Goal: Task Accomplishment & Management: Manage account settings

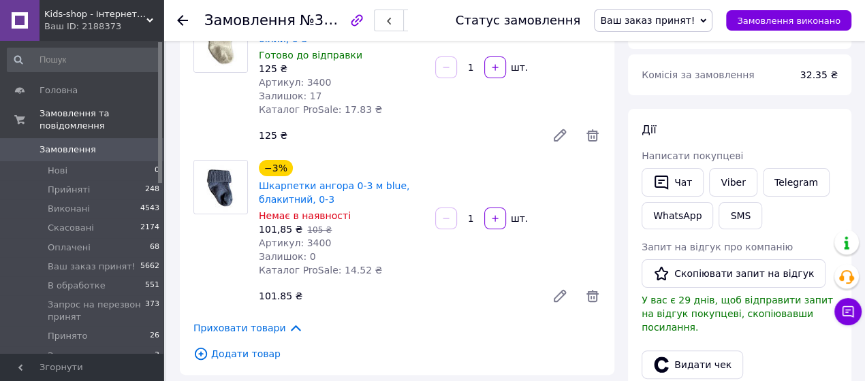
scroll to position [343, 0]
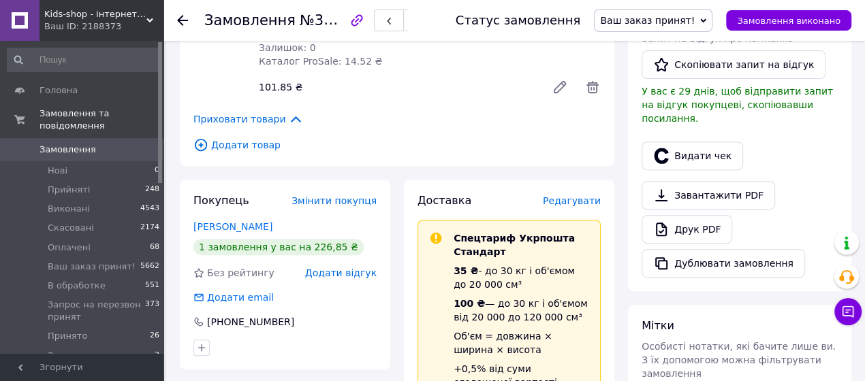
click at [585, 196] on span "Редагувати" at bounding box center [572, 201] width 58 height 11
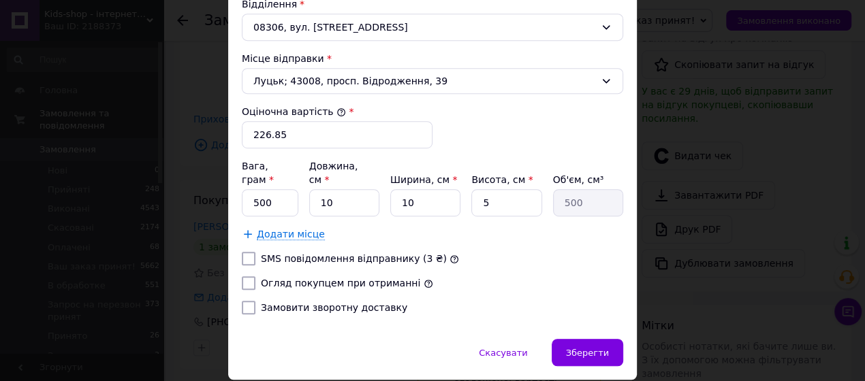
scroll to position [508, 0]
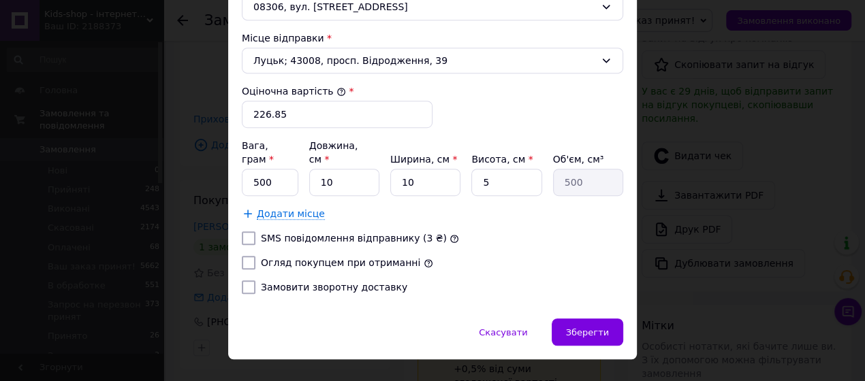
click at [381, 258] on label "Огляд покупцем при отриманні" at bounding box center [340, 263] width 159 height 11
click at [255, 256] on input "Огляд покупцем при отриманні" at bounding box center [249, 263] width 14 height 14
checkbox input "true"
click at [574, 328] on span "Зберегти" at bounding box center [587, 333] width 43 height 10
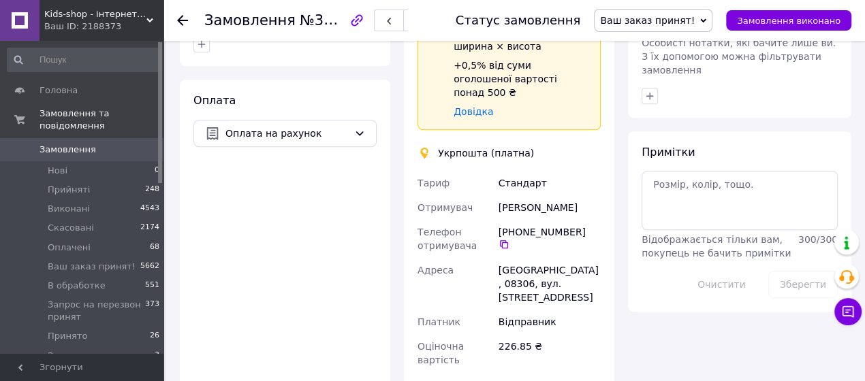
scroll to position [749, 0]
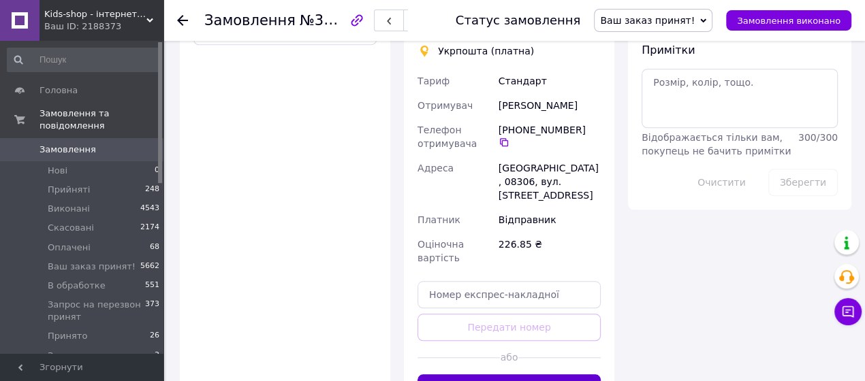
click at [517, 375] on button "Створити ярлик" at bounding box center [509, 388] width 183 height 27
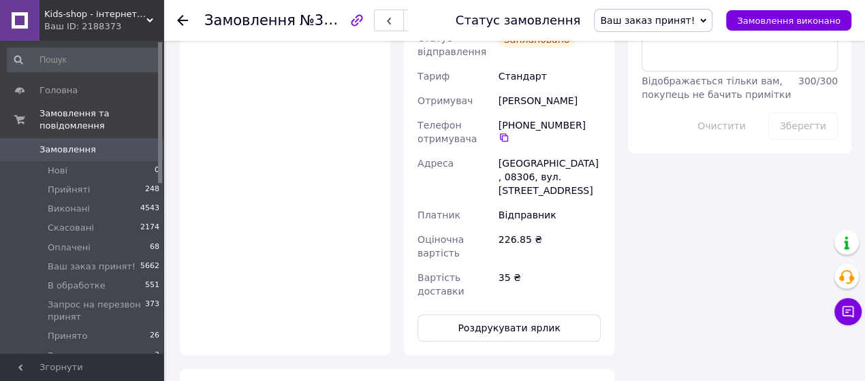
scroll to position [849, 0]
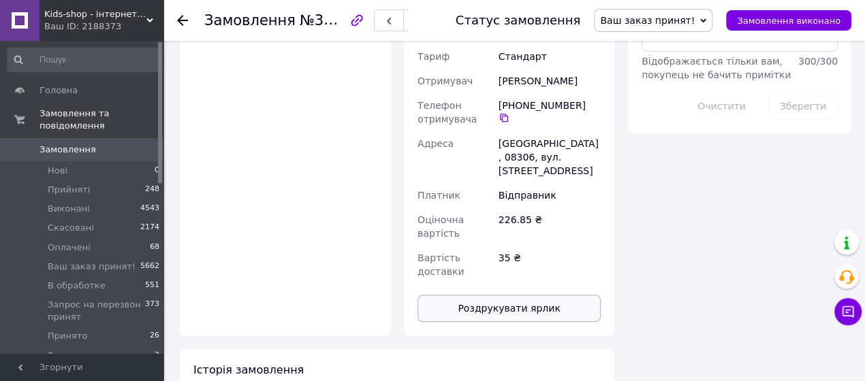
click at [531, 295] on button "Роздрукувати ярлик" at bounding box center [509, 308] width 183 height 27
click at [67, 153] on span "Замовлення" at bounding box center [68, 150] width 57 height 12
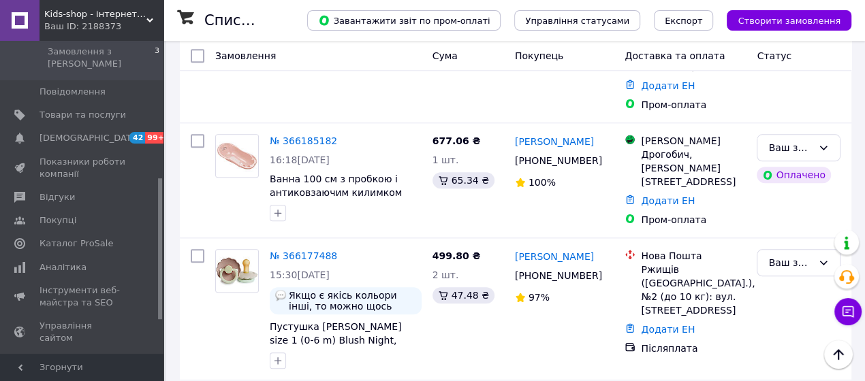
scroll to position [812, 0]
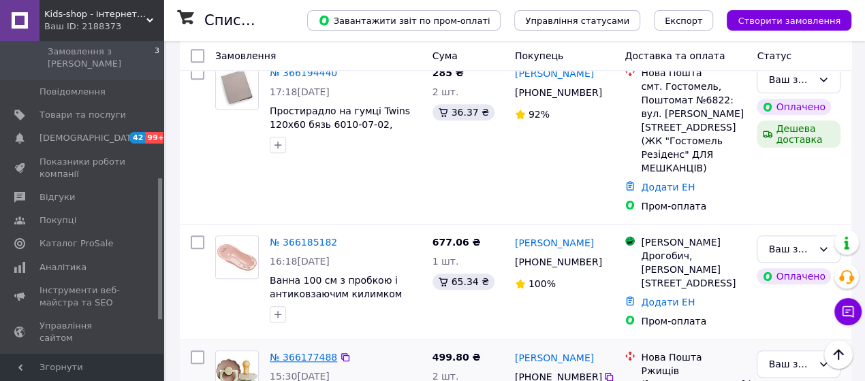
click at [305, 352] on link "№ 366177488" at bounding box center [303, 357] width 67 height 11
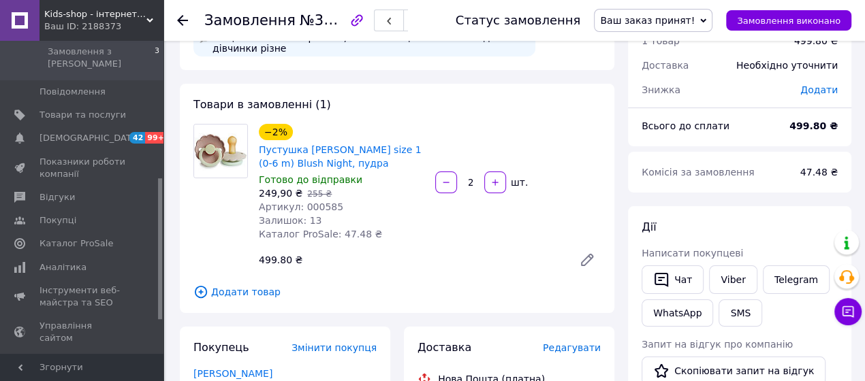
scroll to position [256, 0]
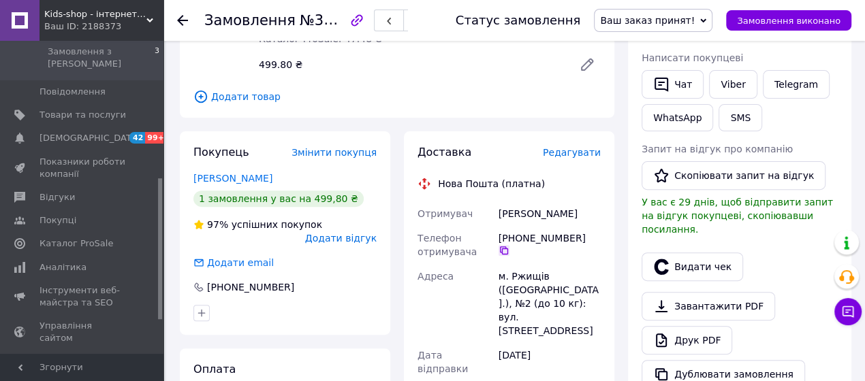
click at [508, 247] on icon at bounding box center [504, 251] width 8 height 8
drag, startPoint x: 497, startPoint y: 213, endPoint x: 578, endPoint y: 213, distance: 81.1
click at [578, 213] on div "[PERSON_NAME]" at bounding box center [550, 214] width 108 height 25
copy div "[PERSON_NAME]"
drag, startPoint x: 512, startPoint y: 275, endPoint x: 544, endPoint y: 275, distance: 32.7
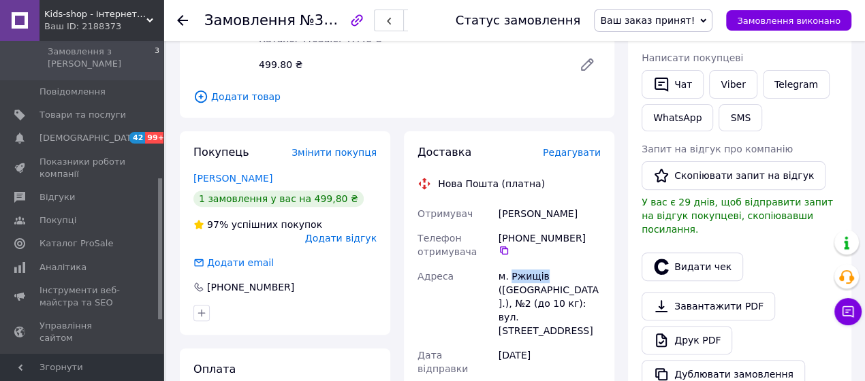
click at [544, 275] on div "м. Ржищів ([GEOGRAPHIC_DATA].), №2 (до 10 кг): вул. [STREET_ADDRESS]" at bounding box center [550, 303] width 108 height 79
copy div "Ржищів"
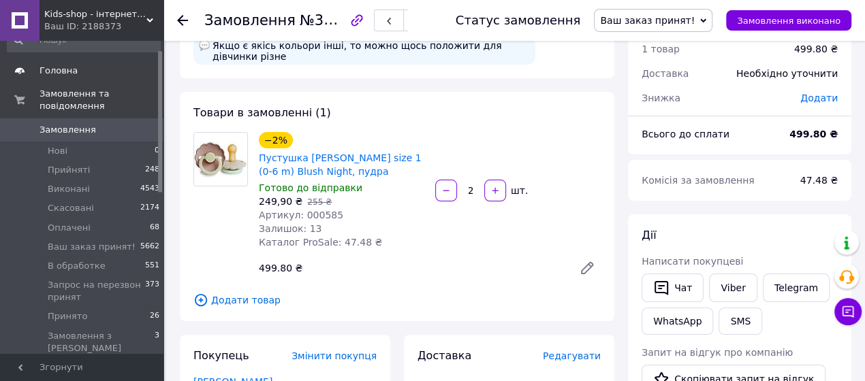
scroll to position [0, 0]
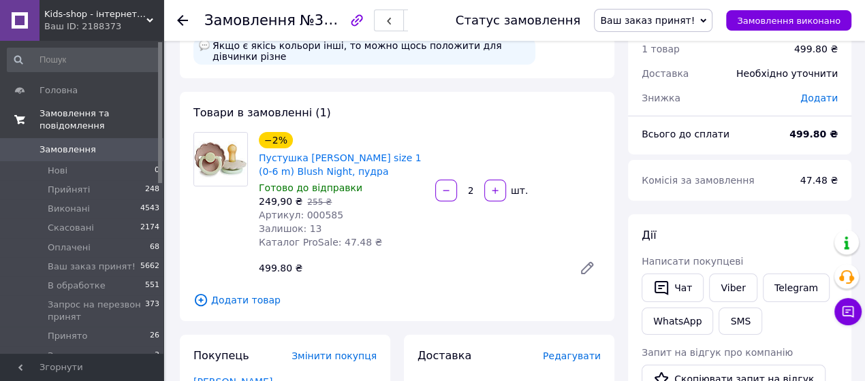
click at [75, 121] on span "Замовлення та повідомлення" at bounding box center [102, 120] width 124 height 25
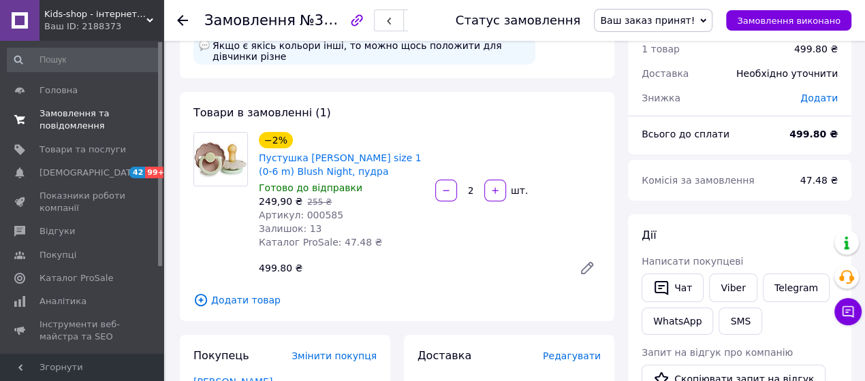
click at [79, 135] on link "Замовлення та повідомлення 0 0" at bounding box center [84, 119] width 168 height 35
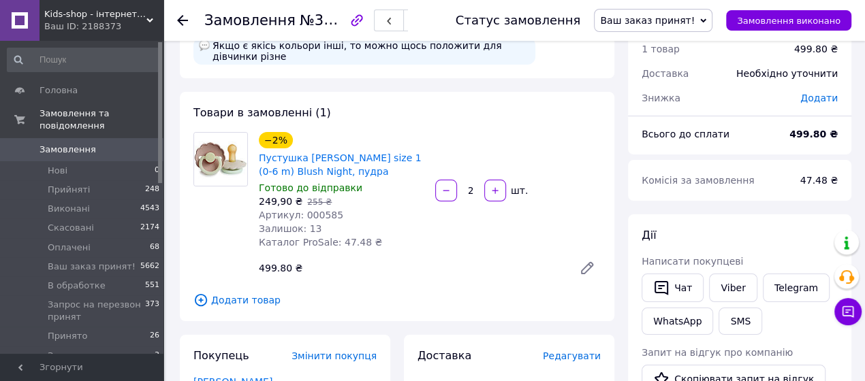
click at [81, 153] on span "Замовлення" at bounding box center [68, 150] width 57 height 12
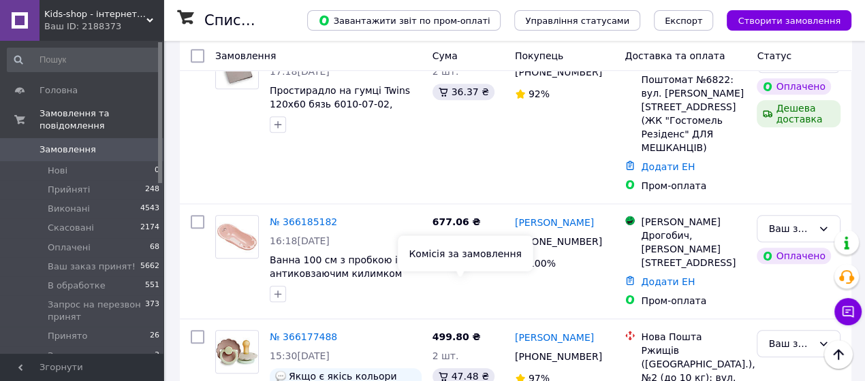
scroll to position [812, 0]
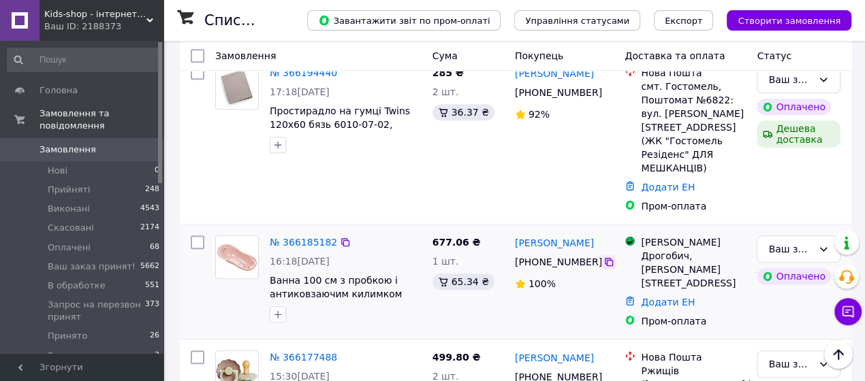
click at [606, 257] on icon at bounding box center [609, 262] width 11 height 11
click at [604, 257] on icon at bounding box center [609, 262] width 11 height 11
click at [289, 234] on div "№ 366185182" at bounding box center [303, 242] width 70 height 16
click at [296, 237] on link "№ 366185182" at bounding box center [303, 242] width 67 height 11
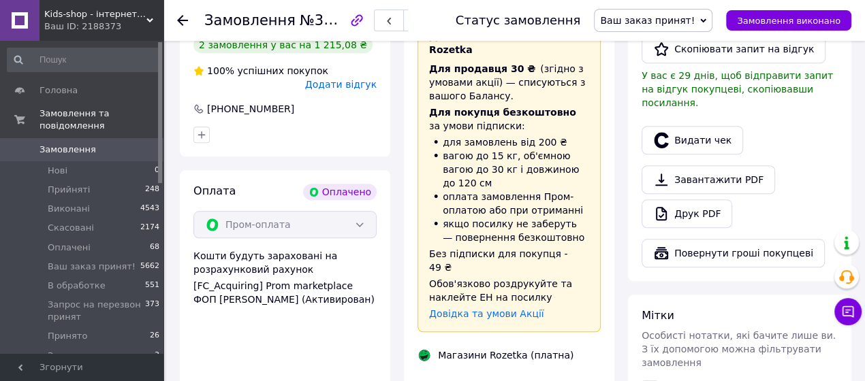
scroll to position [711, 0]
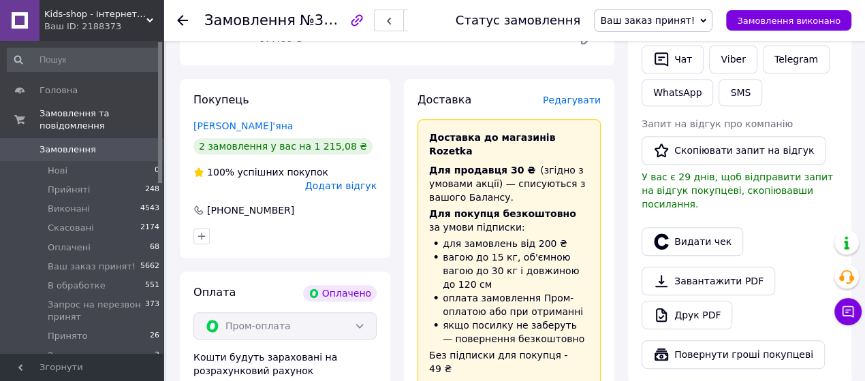
click at [567, 95] on span "Редагувати" at bounding box center [572, 100] width 58 height 11
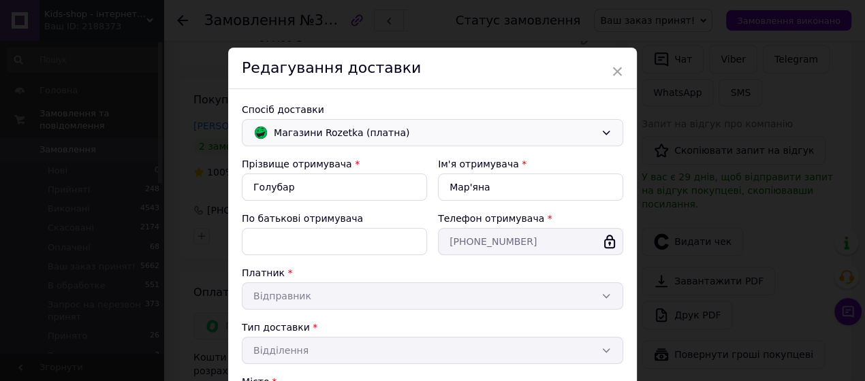
click at [380, 129] on span "Магазини Rozetka (платна)" at bounding box center [435, 132] width 322 height 15
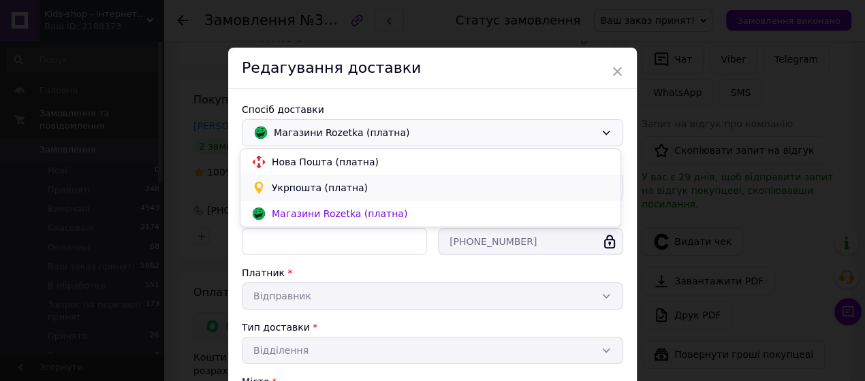
click at [328, 185] on span "Укрпошта (платна)" at bounding box center [441, 188] width 338 height 14
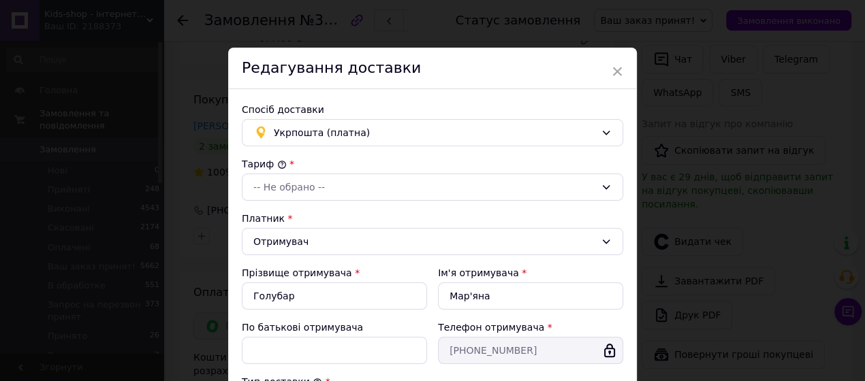
type input "677.06"
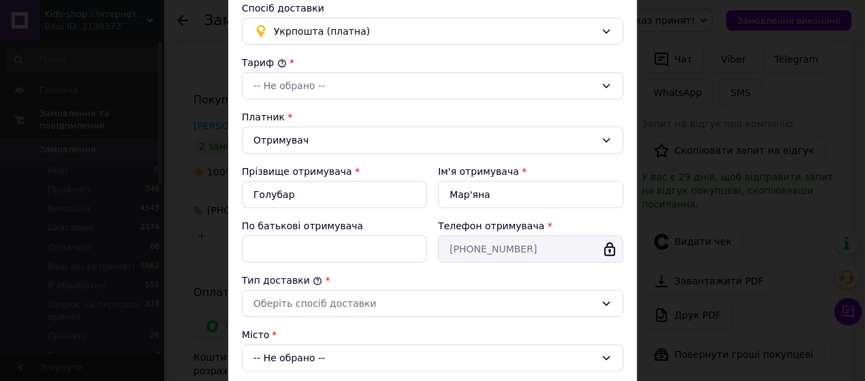
scroll to position [203, 0]
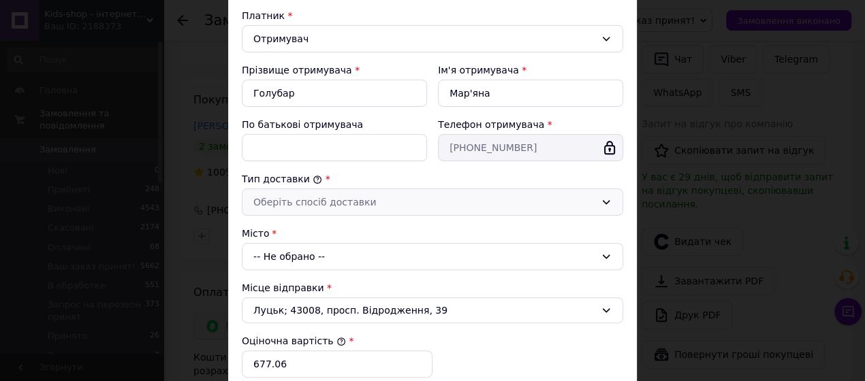
click at [315, 198] on div "Оберіть спосіб доставки" at bounding box center [424, 202] width 342 height 15
click at [304, 231] on li "Склад - склад" at bounding box center [430, 228] width 380 height 25
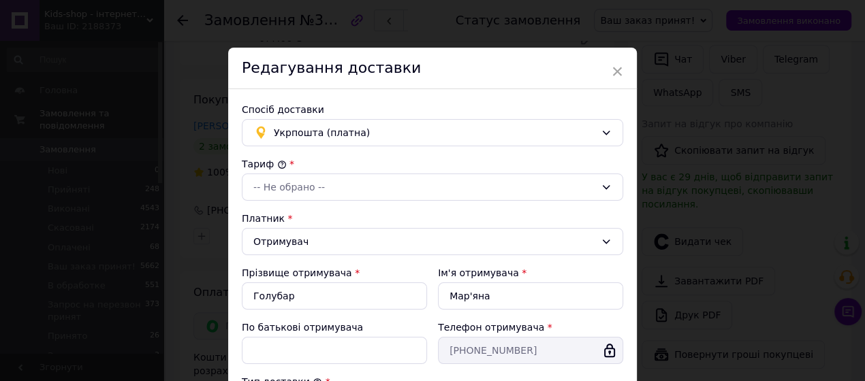
scroll to position [305, 0]
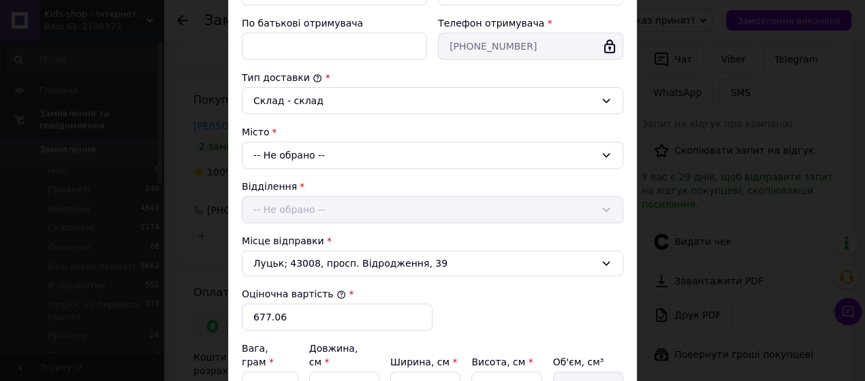
click at [319, 203] on div "Відділення -- Не обрано --" at bounding box center [432, 202] width 381 height 44
click at [311, 148] on div "-- Не обрано --" at bounding box center [432, 155] width 381 height 27
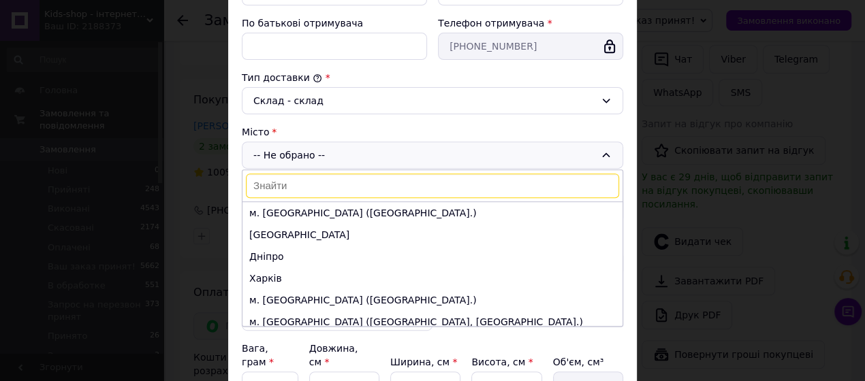
click at [300, 178] on input at bounding box center [432, 186] width 373 height 25
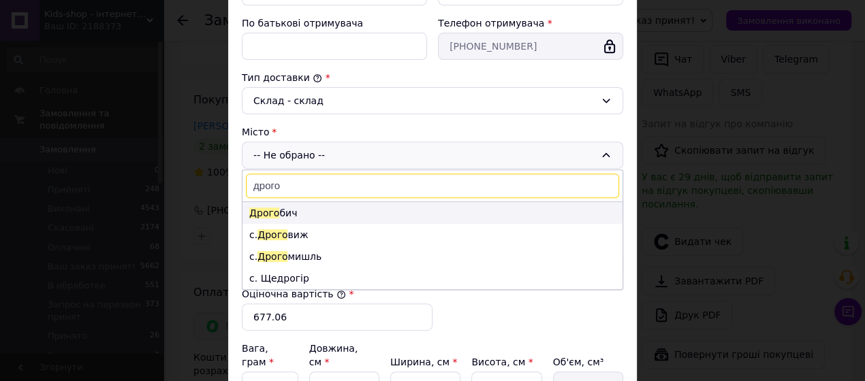
type input "дрого"
click at [290, 208] on li "Дрого бич" at bounding box center [433, 213] width 380 height 22
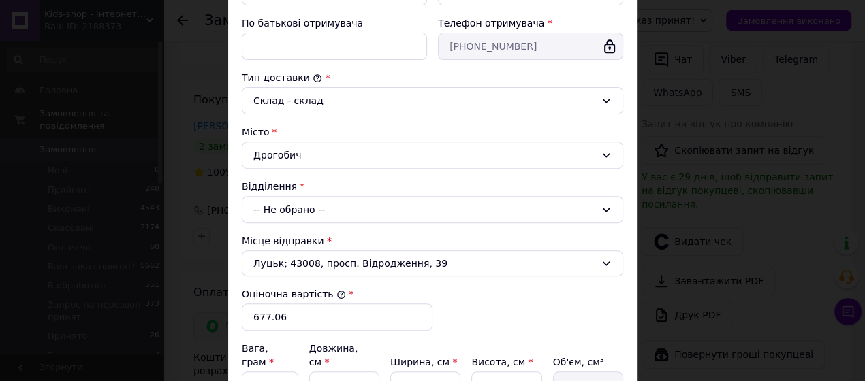
click at [294, 204] on div "-- Не обрано --" at bounding box center [432, 209] width 381 height 27
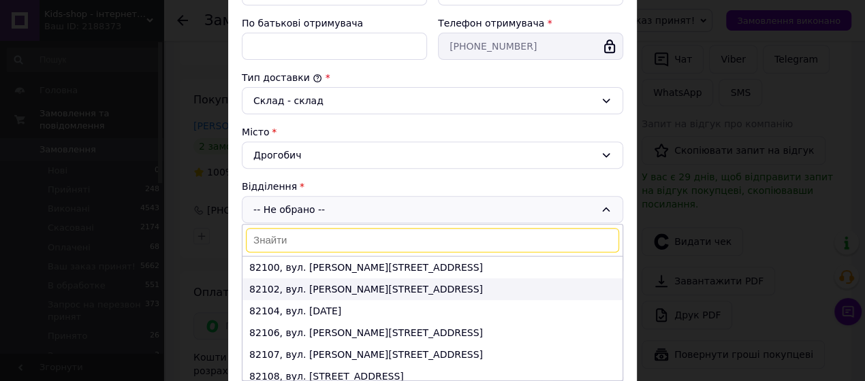
scroll to position [50, 0]
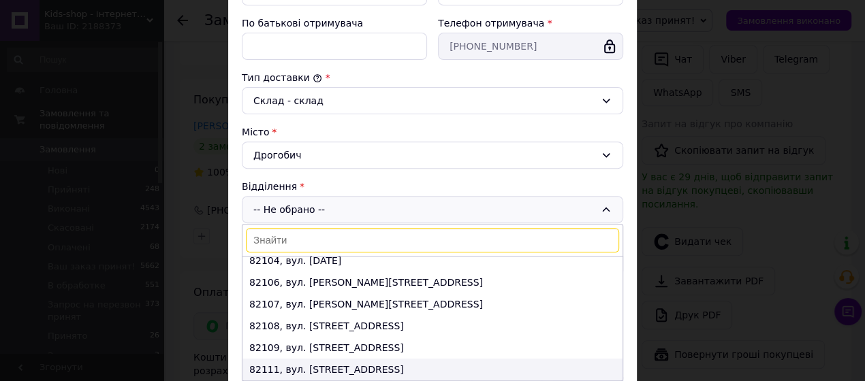
click at [337, 367] on li "82111, вул. [STREET_ADDRESS]" at bounding box center [433, 370] width 380 height 22
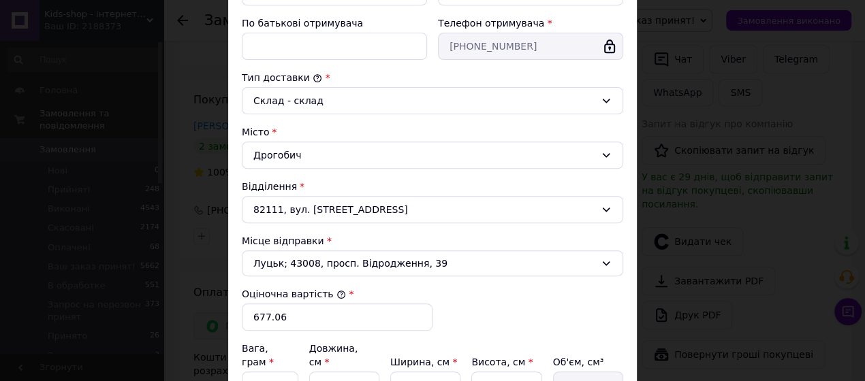
scroll to position [406, 0]
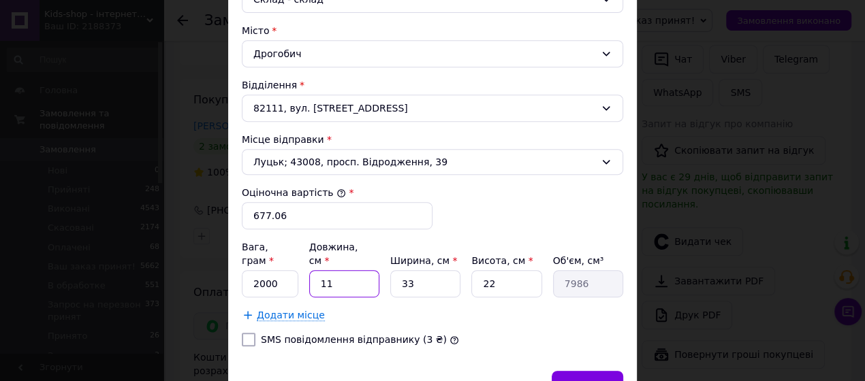
drag, startPoint x: 336, startPoint y: 266, endPoint x: 319, endPoint y: 270, distance: 16.9
click at [319, 270] on input "11" at bounding box center [344, 283] width 70 height 27
type input "1"
type input "726"
type input "10"
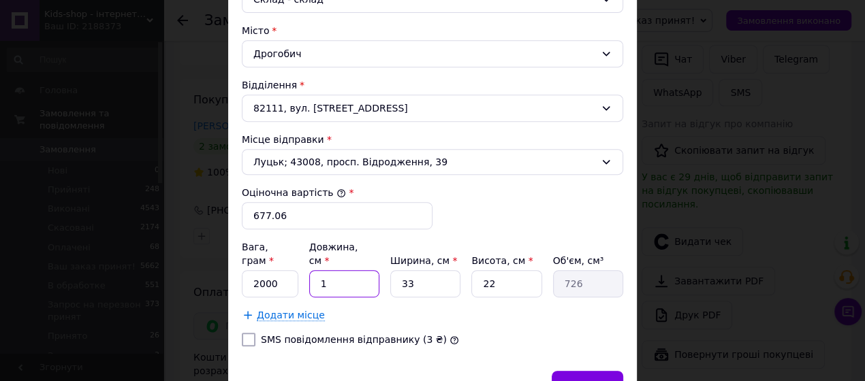
type input "7260"
type input "100"
type input "72600"
type input "100"
drag, startPoint x: 414, startPoint y: 261, endPoint x: 399, endPoint y: 263, distance: 15.1
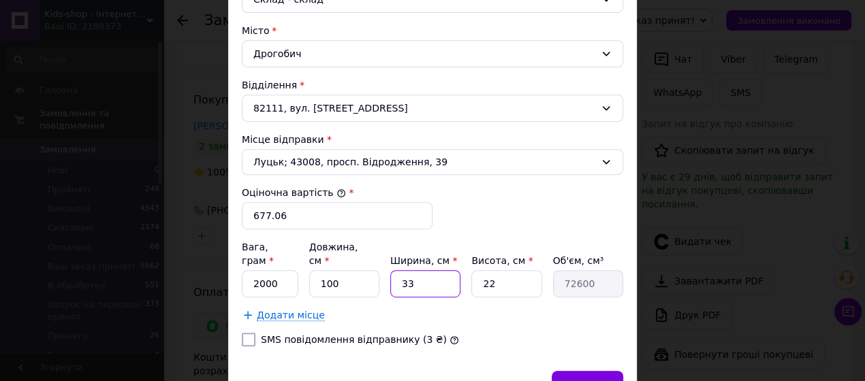
click at [399, 270] on input "33" at bounding box center [425, 283] width 70 height 27
type input "5"
type input "11000"
type input "55"
type input "121000"
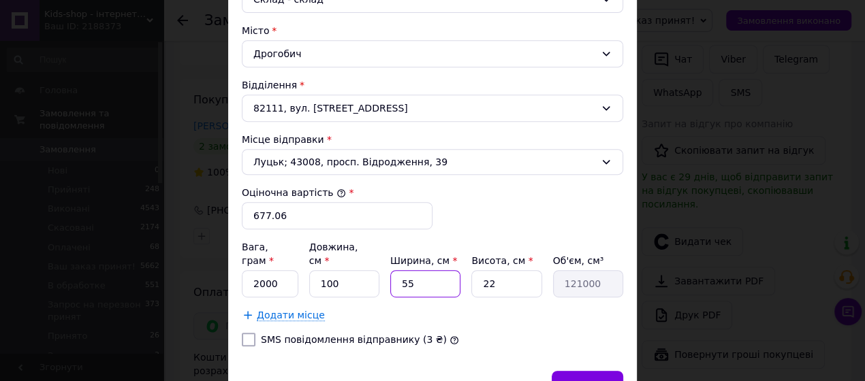
type input "55"
drag, startPoint x: 511, startPoint y: 259, endPoint x: 467, endPoint y: 252, distance: 44.8
click at [467, 252] on div "Вага, грам * 2000 Довжина, см * 100 Ширина, см * 55 Висота, см * 22 Об'єм, см³ …" at bounding box center [432, 268] width 381 height 57
type input "3"
type input "16500"
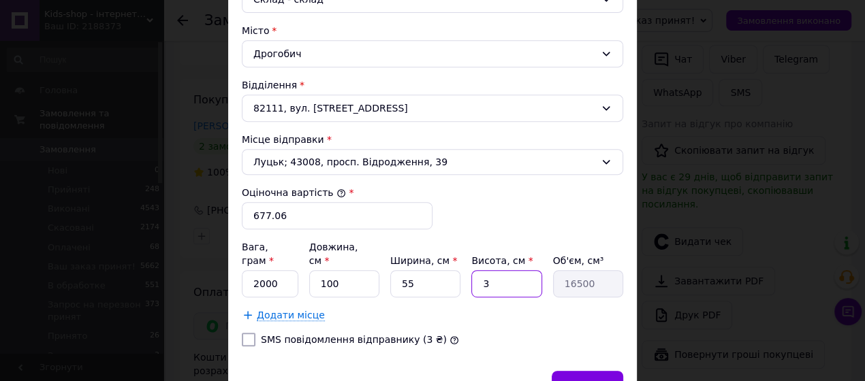
type input "35"
type input "192500"
type input "35"
drag, startPoint x: 343, startPoint y: 261, endPoint x: 330, endPoint y: 262, distance: 13.0
click at [330, 270] on input "100" at bounding box center [344, 283] width 70 height 27
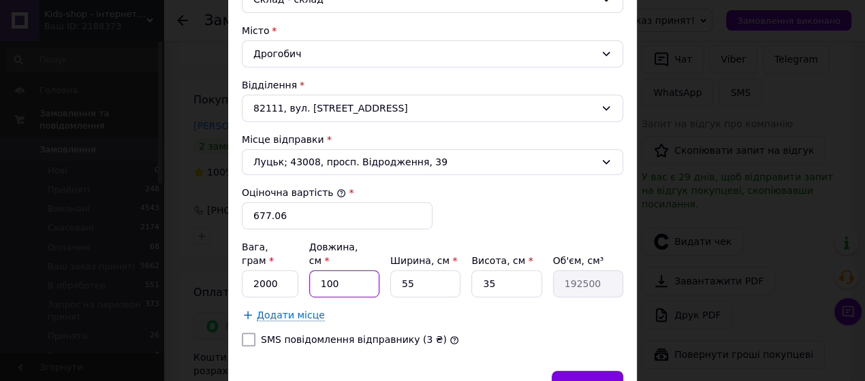
type input "105"
type input "202125"
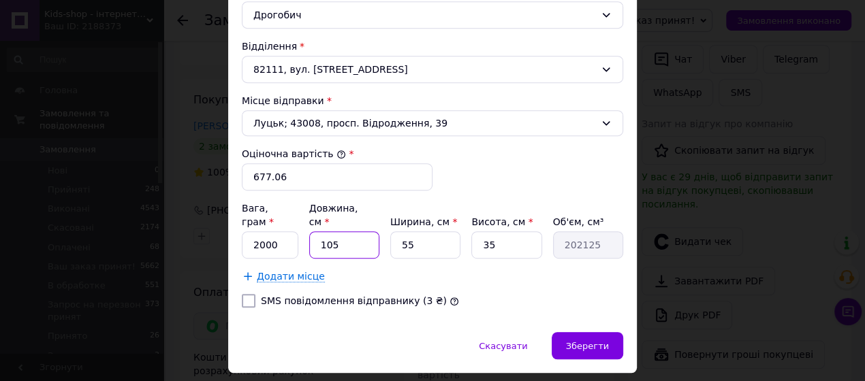
scroll to position [465, 0]
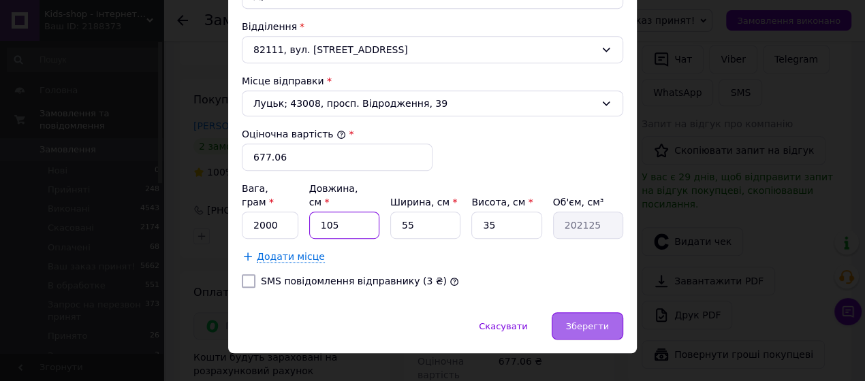
type input "105"
click at [583, 322] on span "Зберегти" at bounding box center [587, 327] width 43 height 10
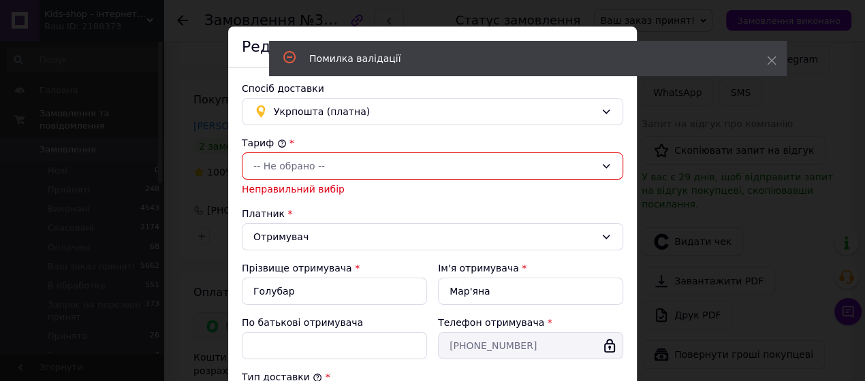
scroll to position [0, 0]
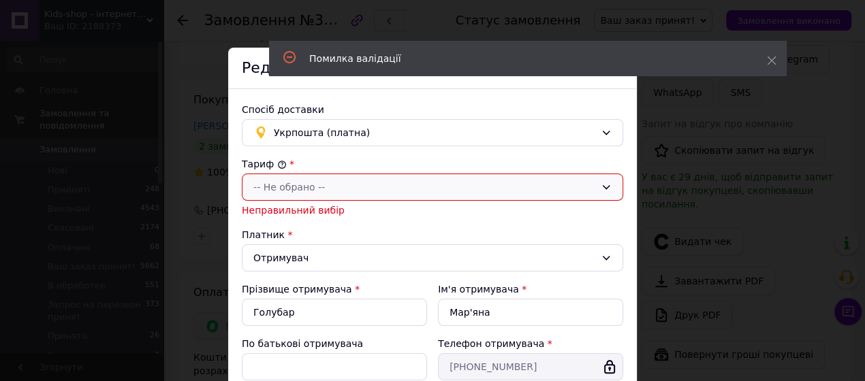
click at [311, 187] on div "-- Не обрано --" at bounding box center [424, 187] width 342 height 15
click at [281, 213] on li "Стандарт" at bounding box center [430, 215] width 380 height 25
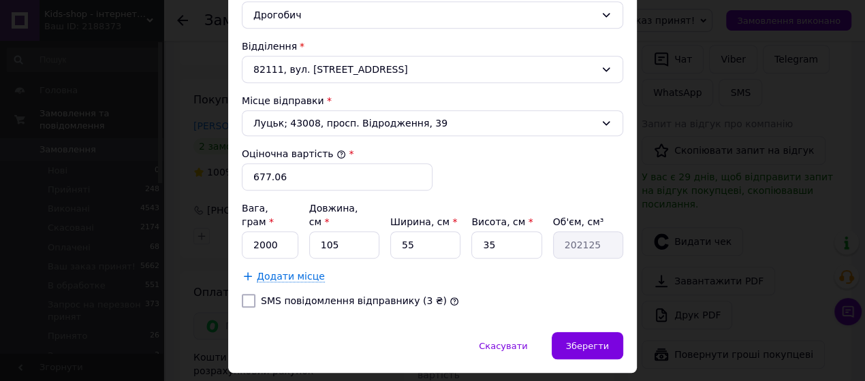
scroll to position [465, 0]
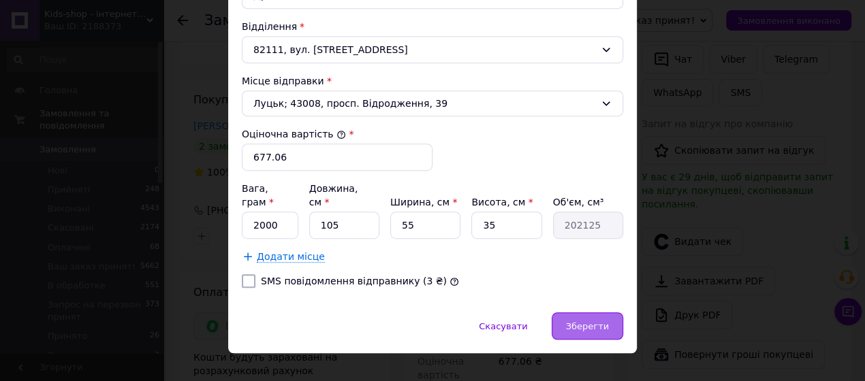
click at [589, 322] on span "Зберегти" at bounding box center [587, 327] width 43 height 10
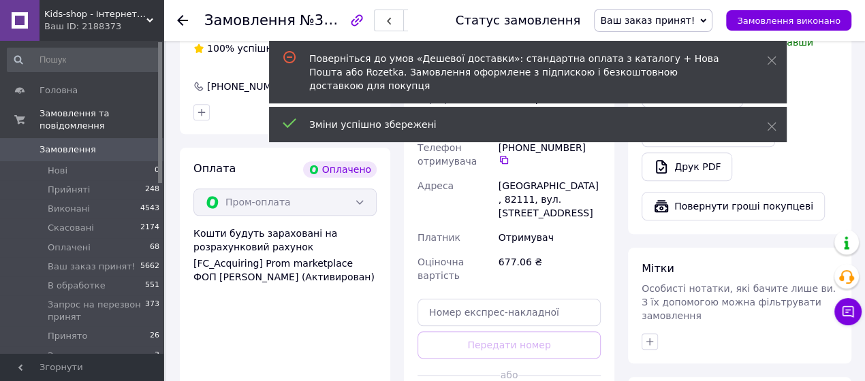
scroll to position [914, 0]
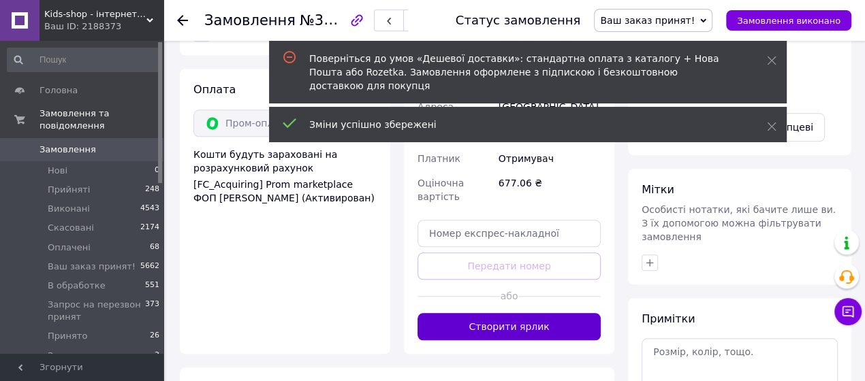
click at [537, 313] on button "Створити ярлик" at bounding box center [509, 326] width 183 height 27
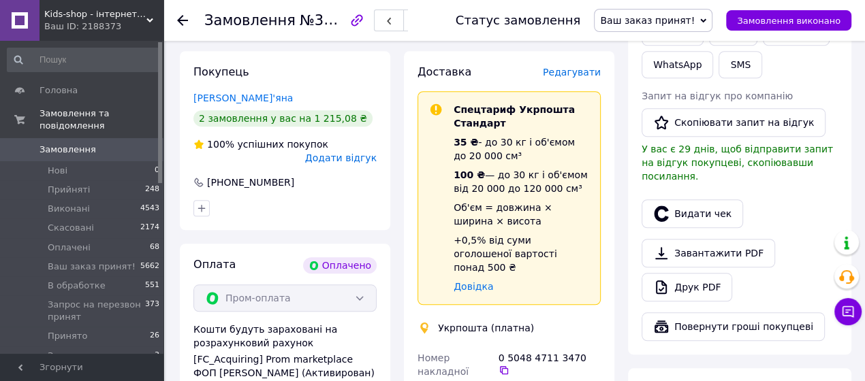
scroll to position [711, 0]
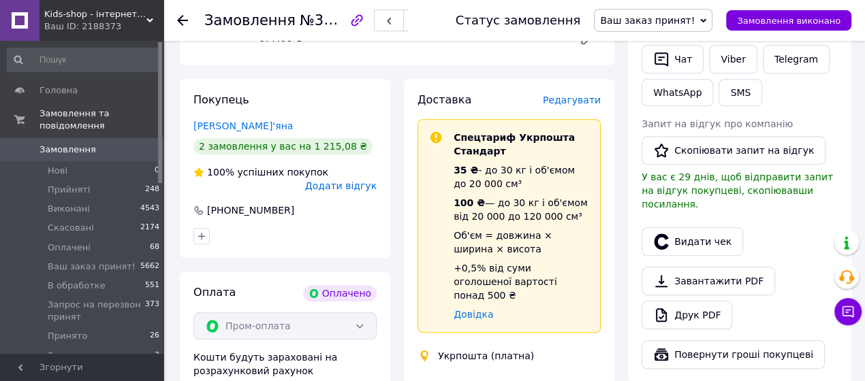
click at [561, 95] on span "Редагувати" at bounding box center [572, 100] width 58 height 11
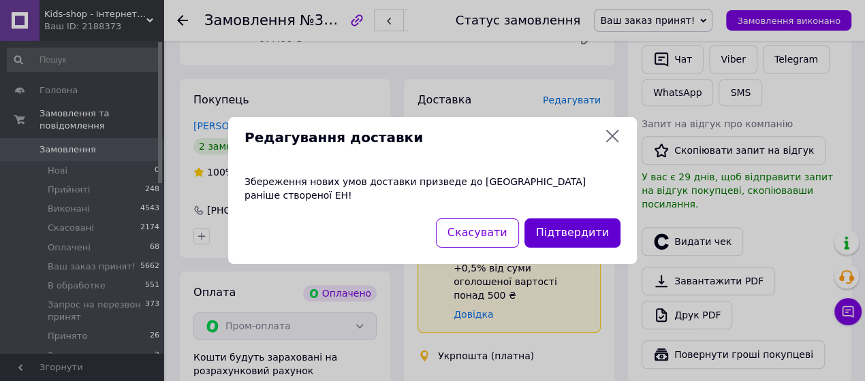
click at [571, 228] on button "Підтвердити" at bounding box center [573, 233] width 96 height 29
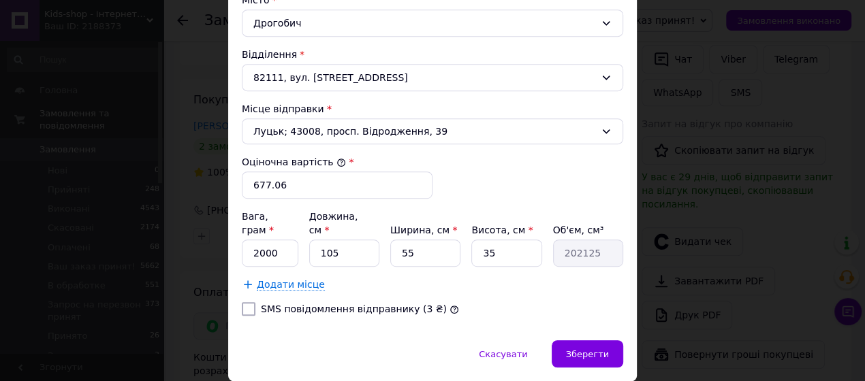
scroll to position [465, 0]
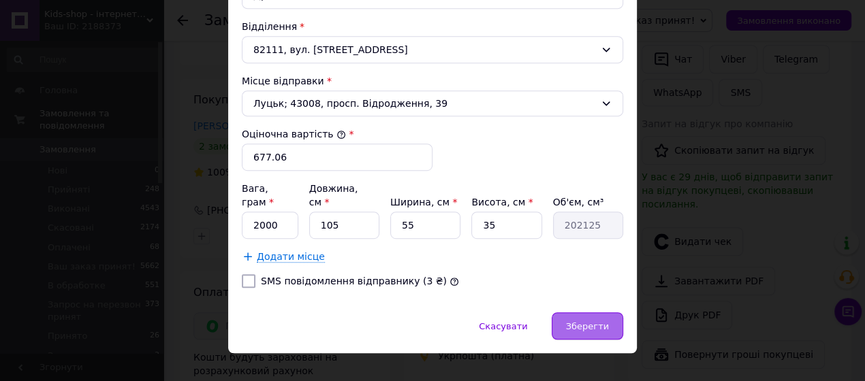
click at [579, 322] on span "Зберегти" at bounding box center [587, 327] width 43 height 10
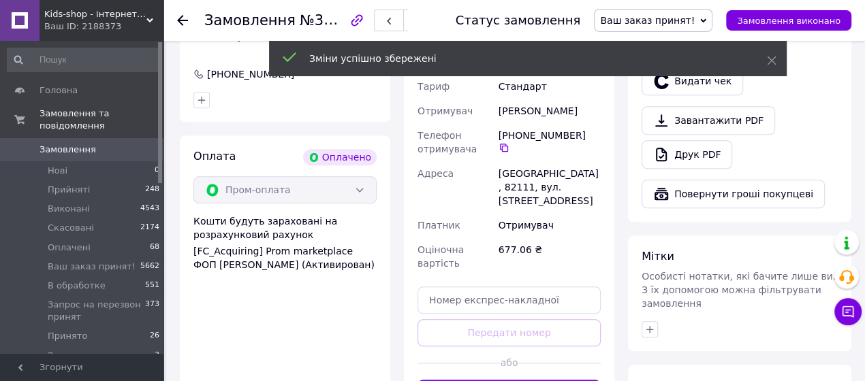
scroll to position [812, 0]
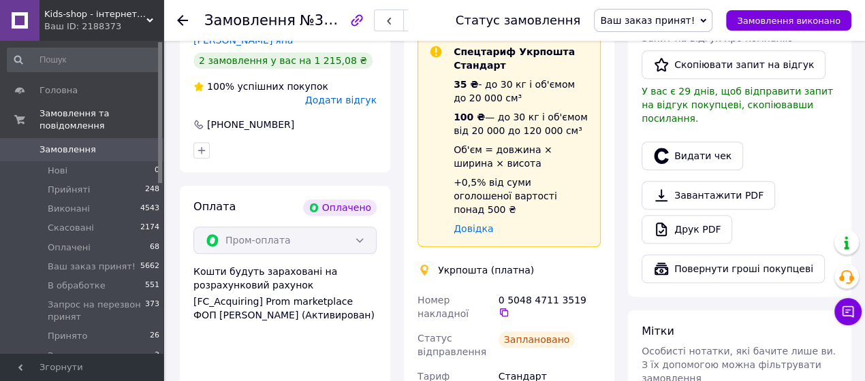
scroll to position [711, 0]
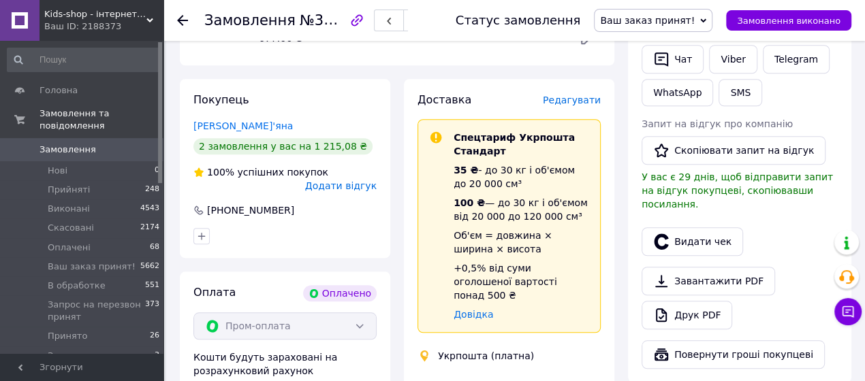
click at [582, 95] on span "Редагувати" at bounding box center [572, 100] width 58 height 11
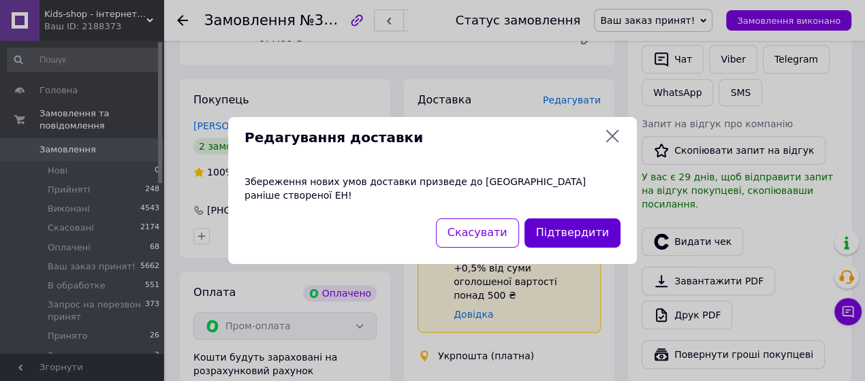
click at [592, 226] on button "Підтвердити" at bounding box center [573, 233] width 96 height 29
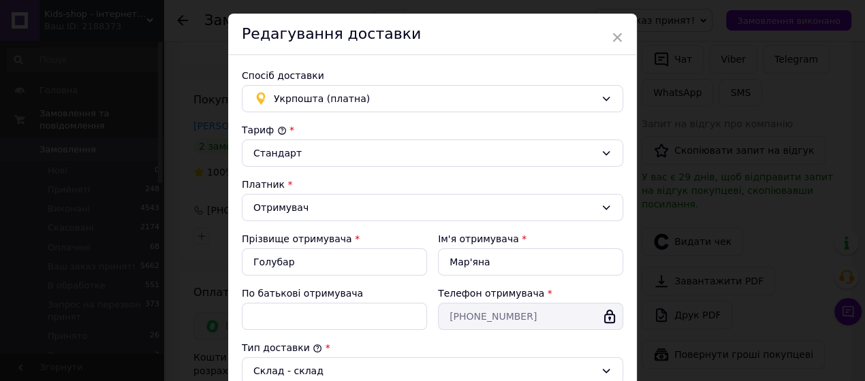
scroll to position [0, 0]
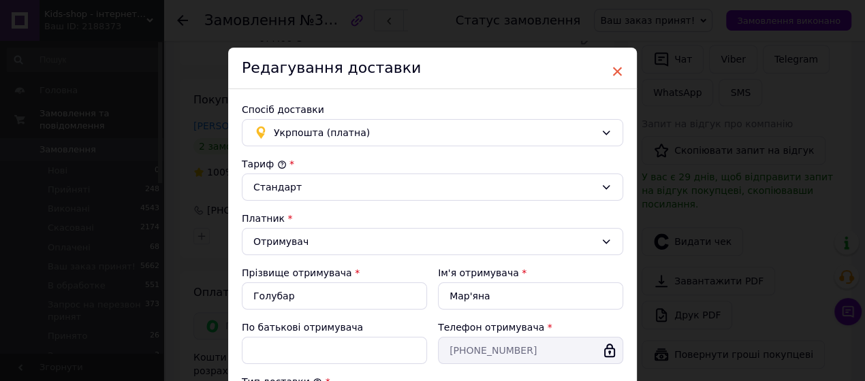
click at [621, 78] on span "×" at bounding box center [617, 71] width 12 height 23
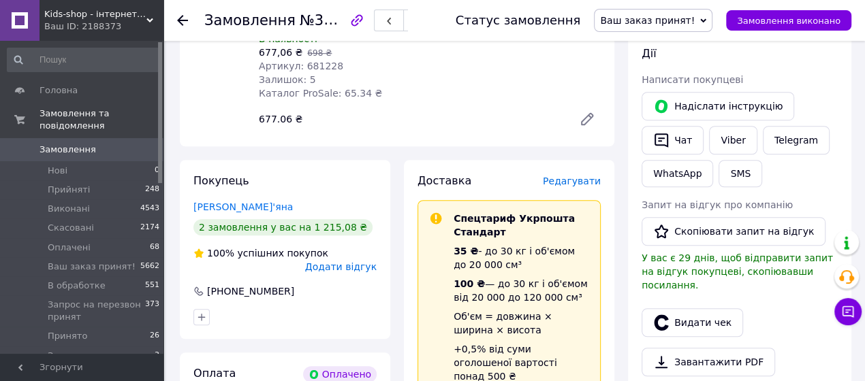
scroll to position [609, 0]
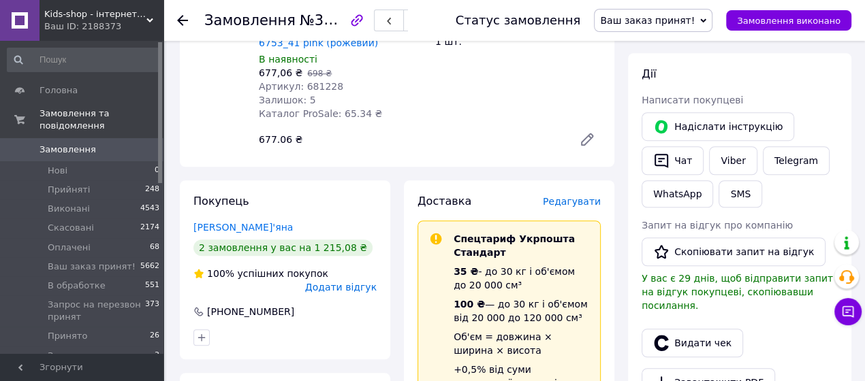
click at [62, 158] on link "Замовлення 0" at bounding box center [84, 149] width 168 height 23
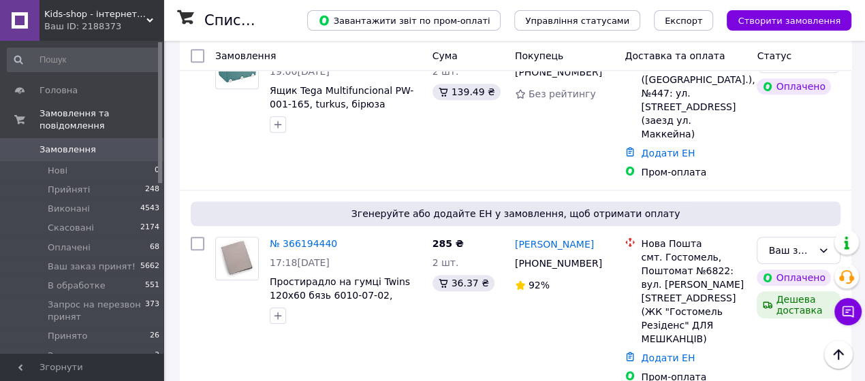
scroll to position [609, 0]
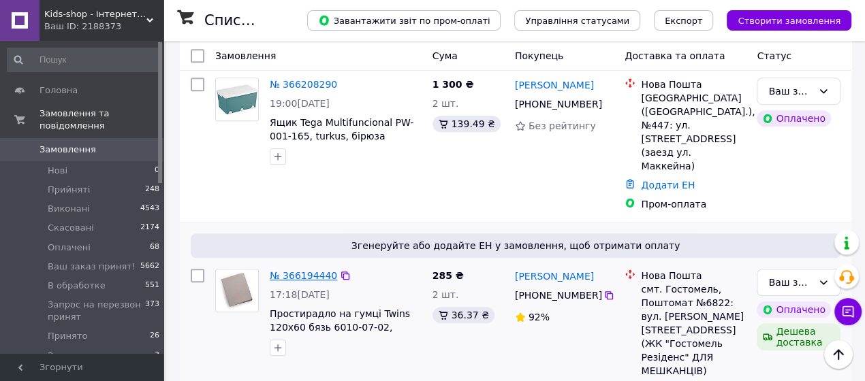
click at [299, 270] on link "№ 366194440" at bounding box center [303, 275] width 67 height 11
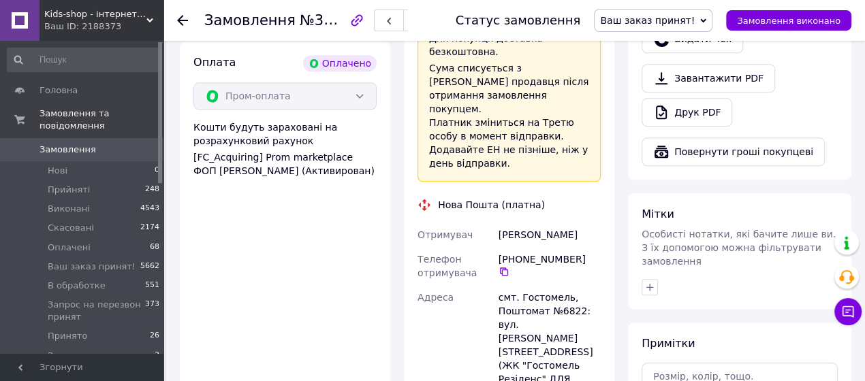
scroll to position [609, 0]
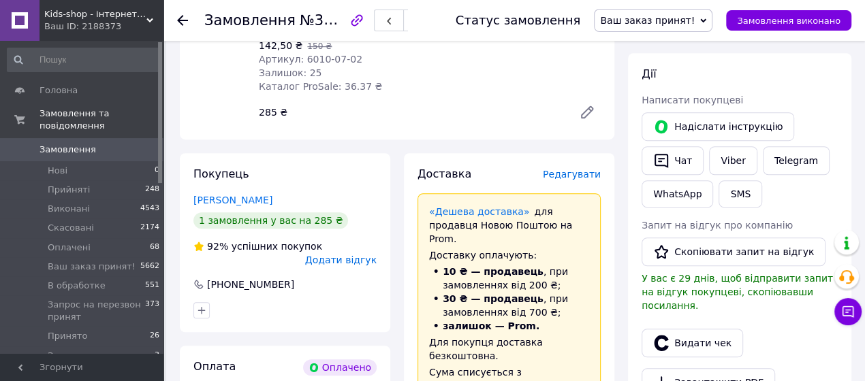
click at [593, 169] on span "Редагувати" at bounding box center [572, 174] width 58 height 11
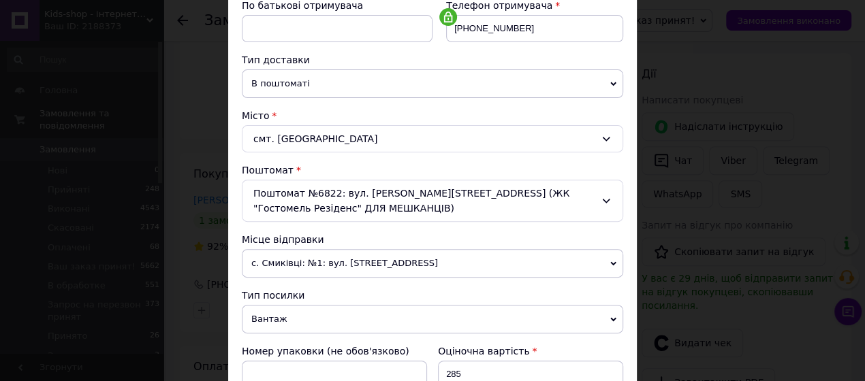
scroll to position [305, 0]
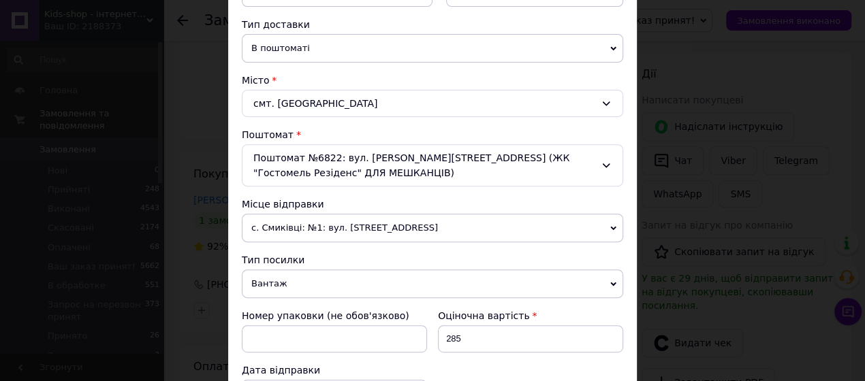
click at [367, 227] on span "с. Смиківці: №1: вул. [STREET_ADDRESS]" at bounding box center [432, 228] width 381 height 29
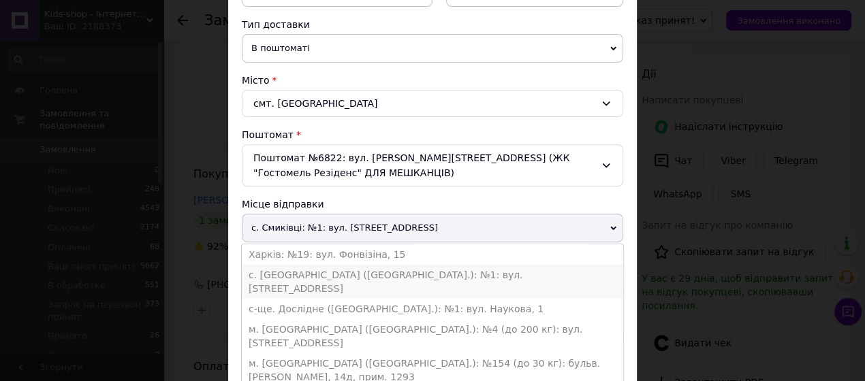
click at [323, 279] on li "с. [GEOGRAPHIC_DATA] ([GEOGRAPHIC_DATA].): №1: вул. [STREET_ADDRESS]" at bounding box center [432, 282] width 381 height 34
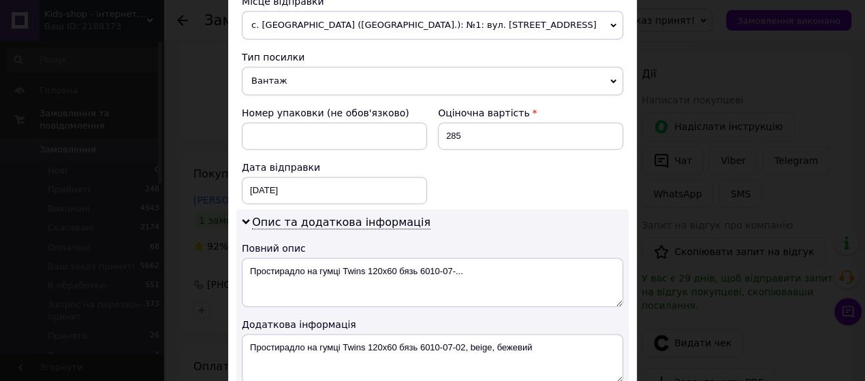
scroll to position [609, 0]
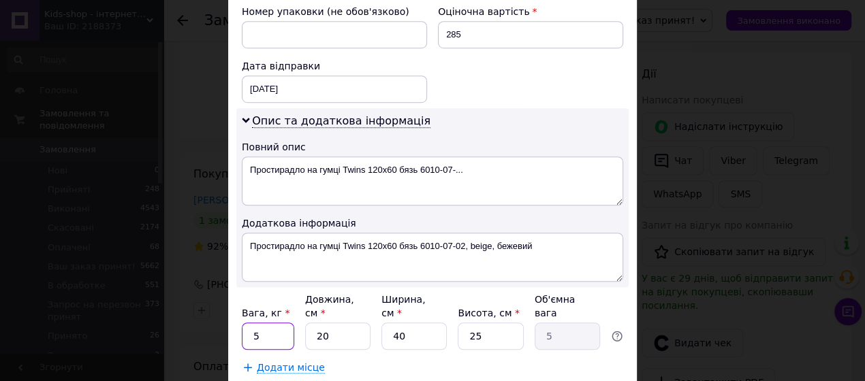
drag, startPoint x: 260, startPoint y: 317, endPoint x: 250, endPoint y: 322, distance: 10.4
click at [250, 323] on input "5" at bounding box center [268, 336] width 52 height 27
type input "0.5"
drag, startPoint x: 483, startPoint y: 315, endPoint x: 467, endPoint y: 315, distance: 16.3
click at [467, 323] on input "25" at bounding box center [490, 336] width 65 height 27
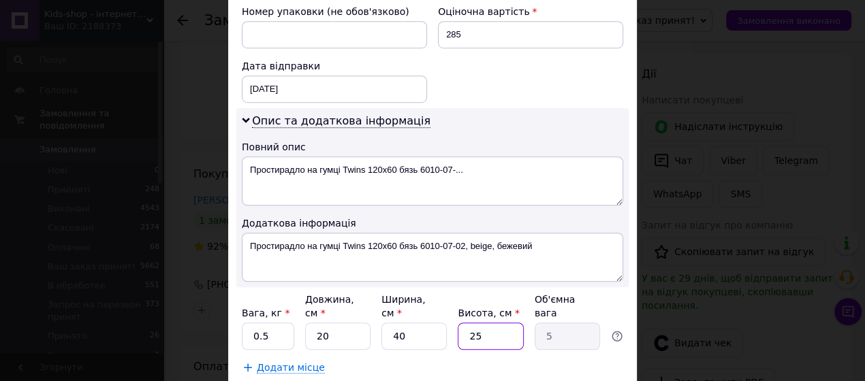
type input "5"
type input "1"
type input "5"
drag, startPoint x: 412, startPoint y: 306, endPoint x: 374, endPoint y: 310, distance: 38.4
click at [374, 310] on div "Вага, кг * 0.5 Довжина, см * 20 Ширина, см * 40 Висота, см * 5 Об'ємна вага 1" at bounding box center [432, 321] width 381 height 57
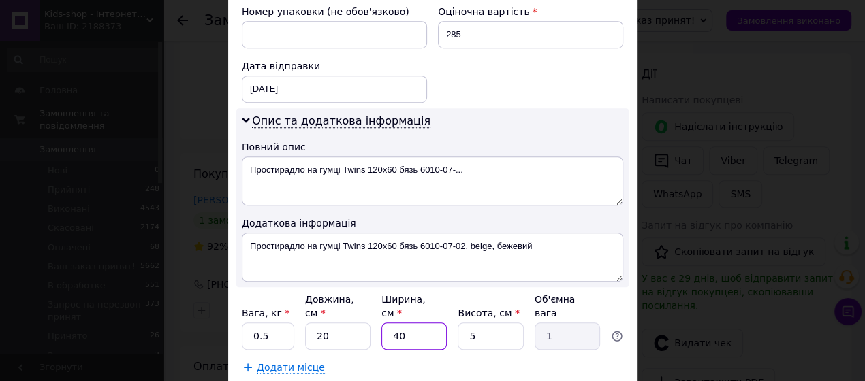
type input "1"
type input "0.1"
type input "10"
type input "0.25"
type input "10"
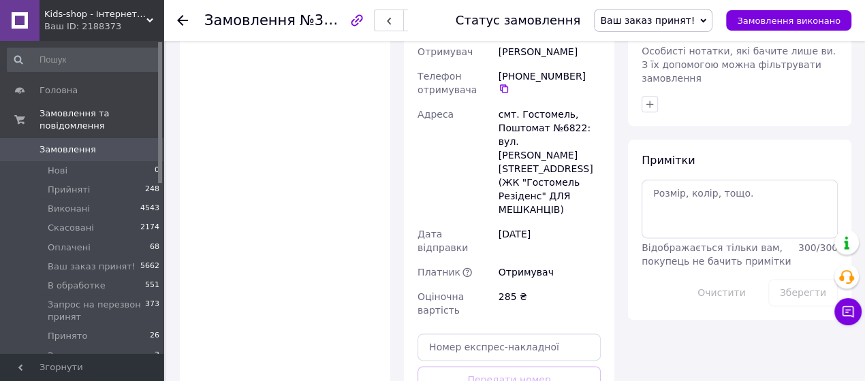
scroll to position [1117, 0]
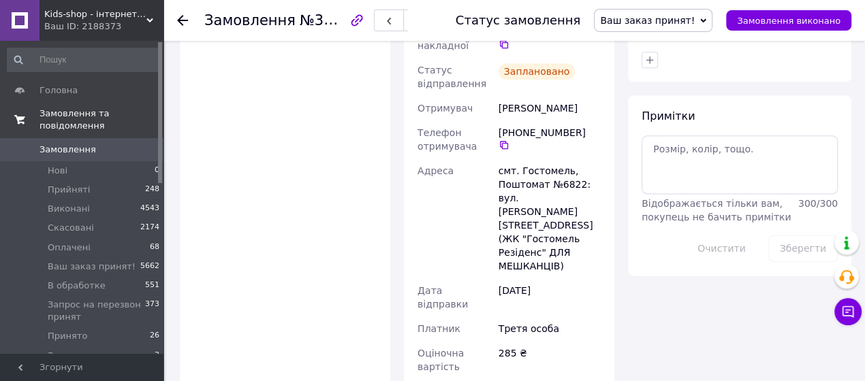
click at [54, 121] on span "Замовлення та повідомлення" at bounding box center [102, 120] width 124 height 25
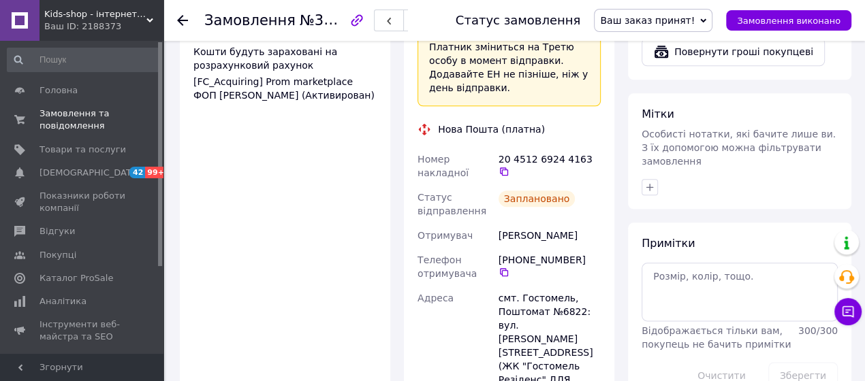
scroll to position [914, 0]
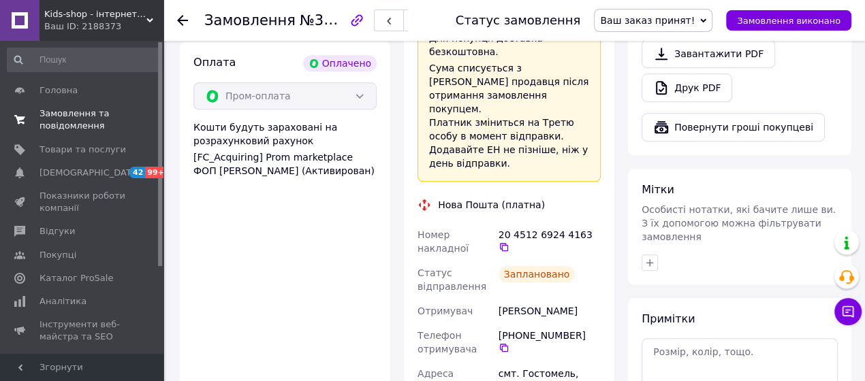
click at [68, 133] on link "Замовлення та повідомлення 0 0" at bounding box center [84, 119] width 168 height 35
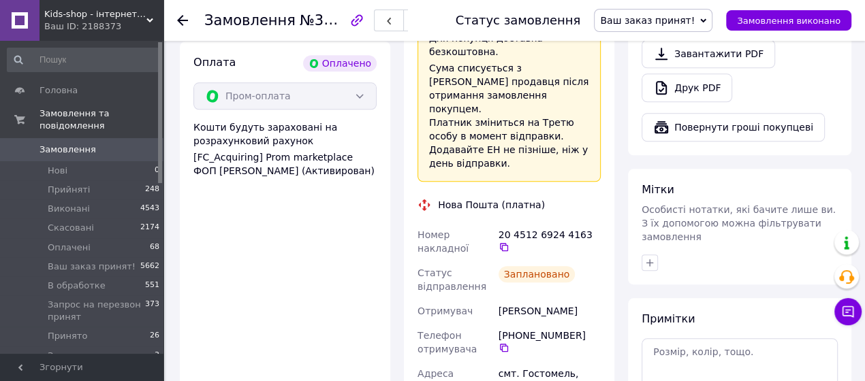
scroll to position [711, 0]
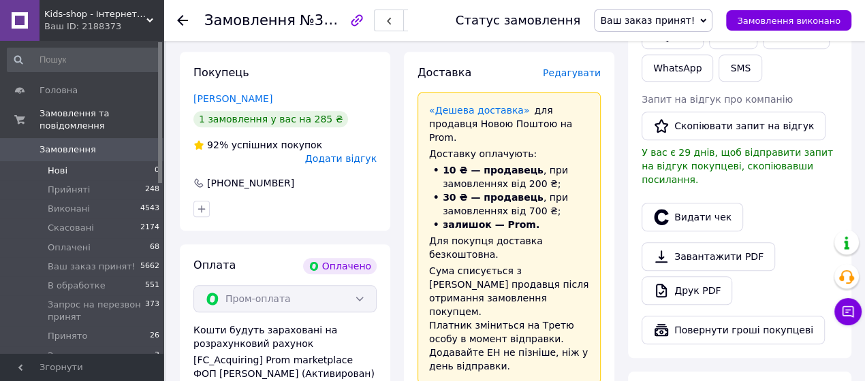
click at [65, 169] on span "Нові" at bounding box center [58, 171] width 20 height 12
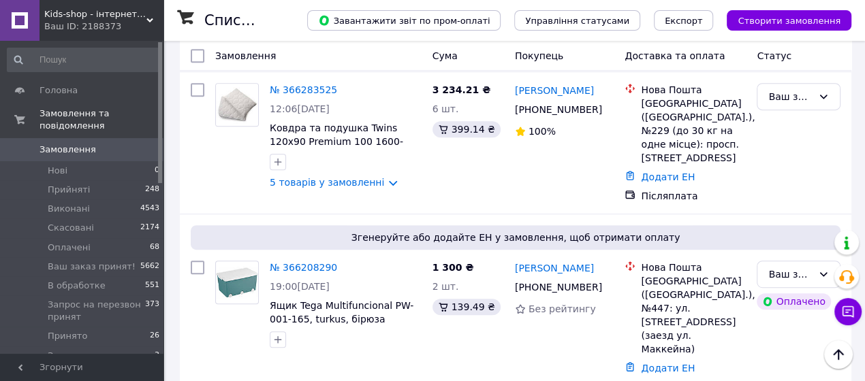
scroll to position [406, 0]
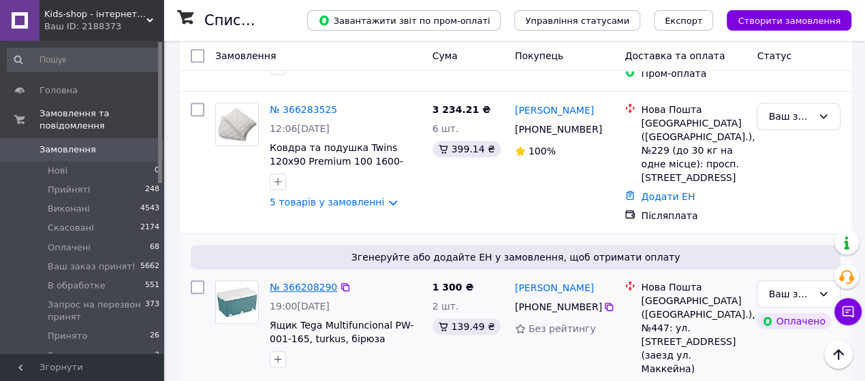
click at [303, 282] on link "№ 366208290" at bounding box center [303, 287] width 67 height 11
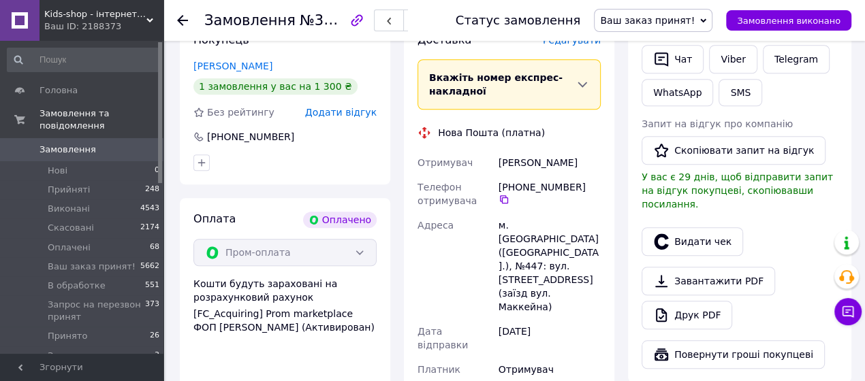
scroll to position [609, 0]
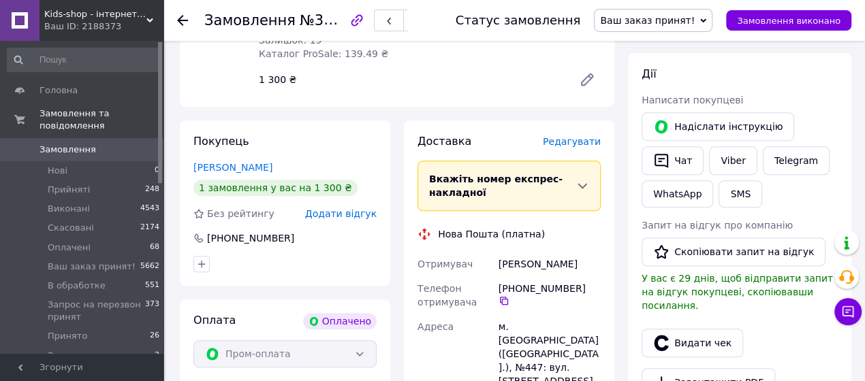
click at [589, 136] on span "Редагувати" at bounding box center [572, 141] width 58 height 11
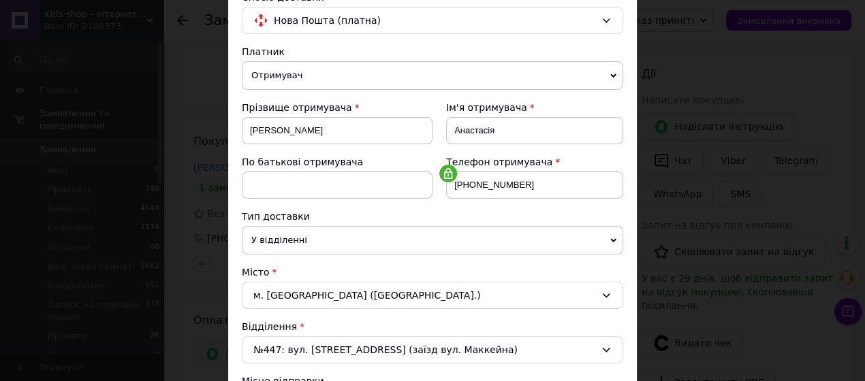
scroll to position [305, 0]
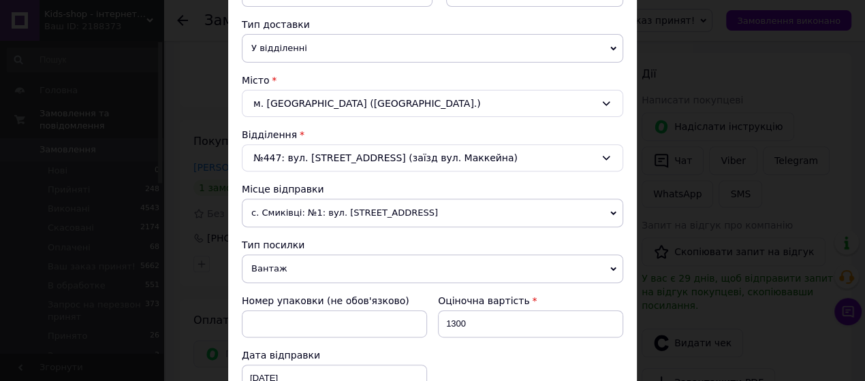
click at [371, 211] on span "с. Смиківці: №1: вул. [STREET_ADDRESS]" at bounding box center [432, 213] width 381 height 29
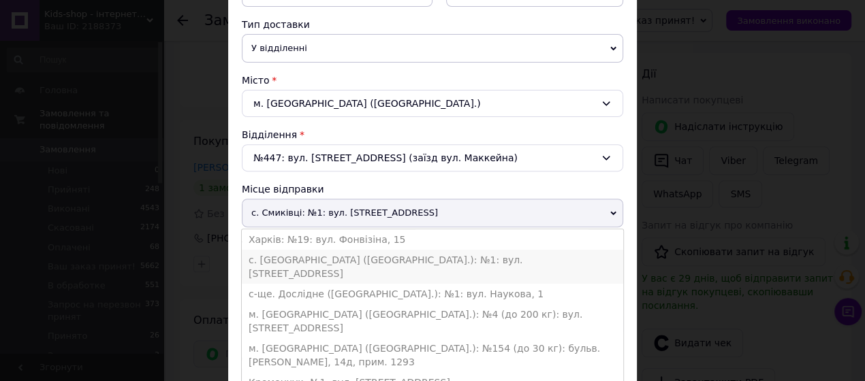
click at [349, 252] on li "с. [GEOGRAPHIC_DATA] ([GEOGRAPHIC_DATA].): №1: вул. [STREET_ADDRESS]" at bounding box center [432, 267] width 381 height 34
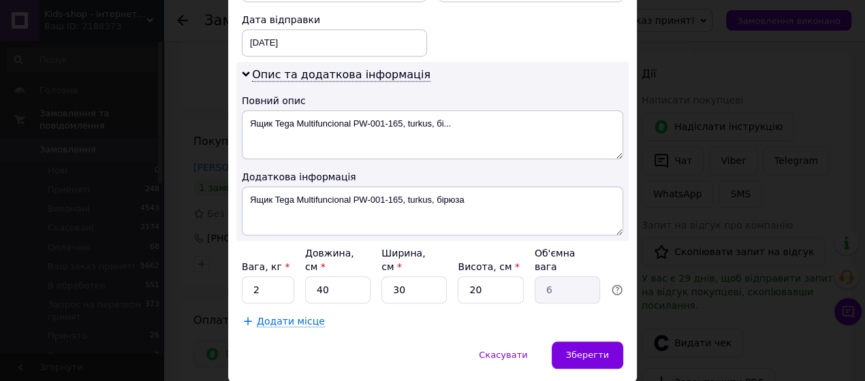
scroll to position [668, 0]
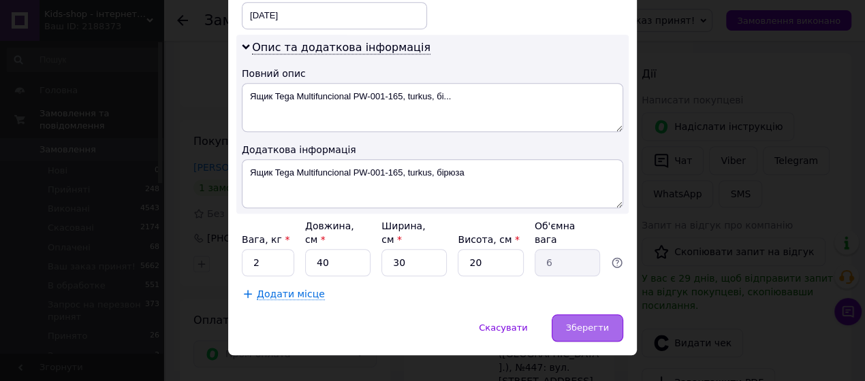
click at [597, 323] on span "Зберегти" at bounding box center [587, 328] width 43 height 10
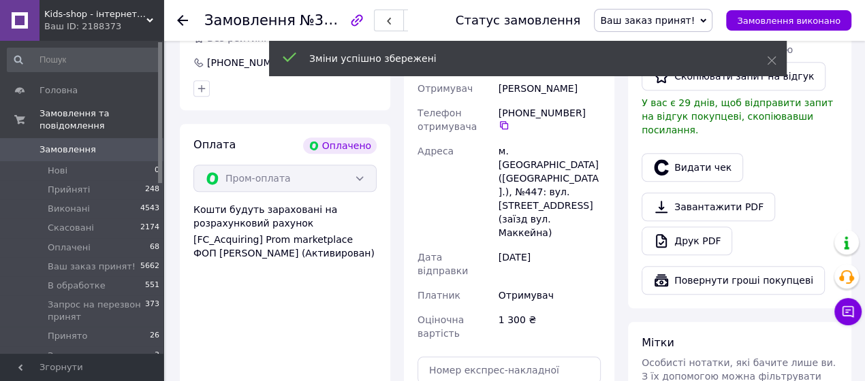
scroll to position [812, 0]
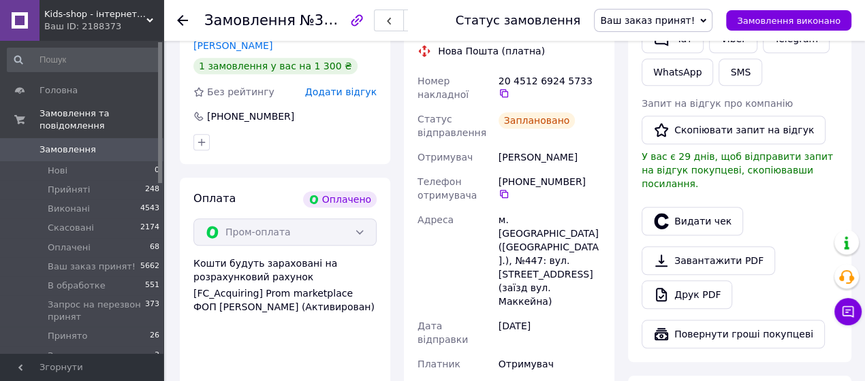
scroll to position [711, 0]
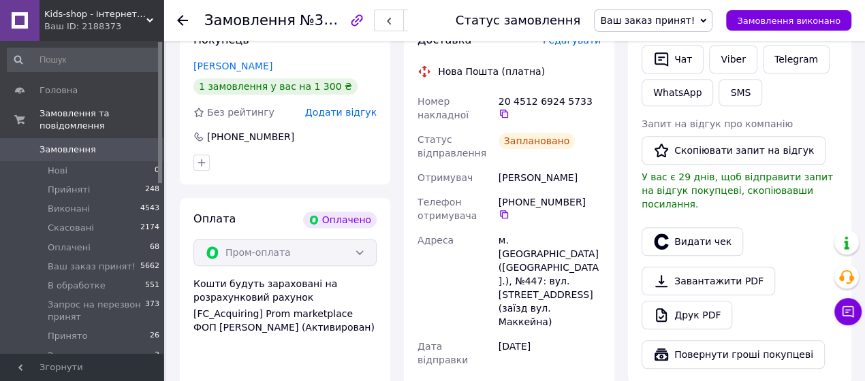
click at [56, 156] on link "Замовлення 0" at bounding box center [84, 149] width 168 height 23
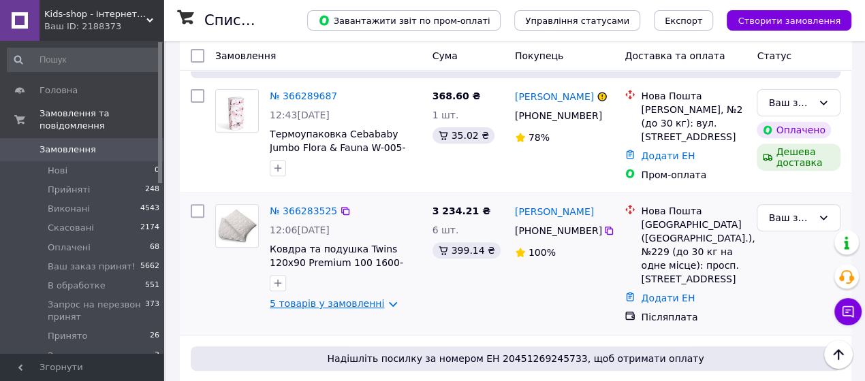
scroll to position [203, 0]
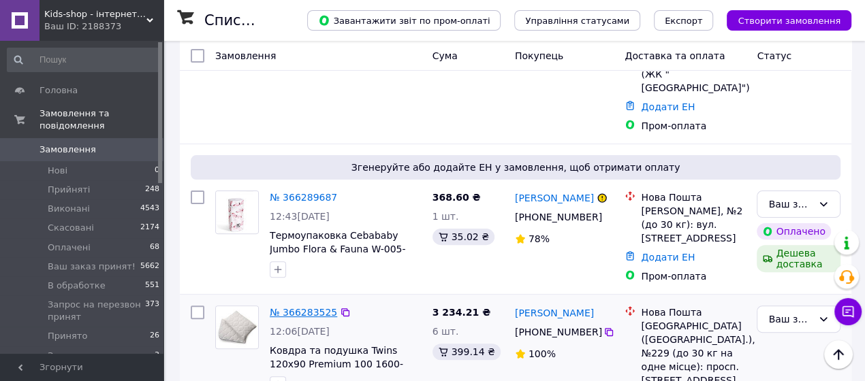
click at [296, 307] on link "№ 366283525" at bounding box center [303, 312] width 67 height 11
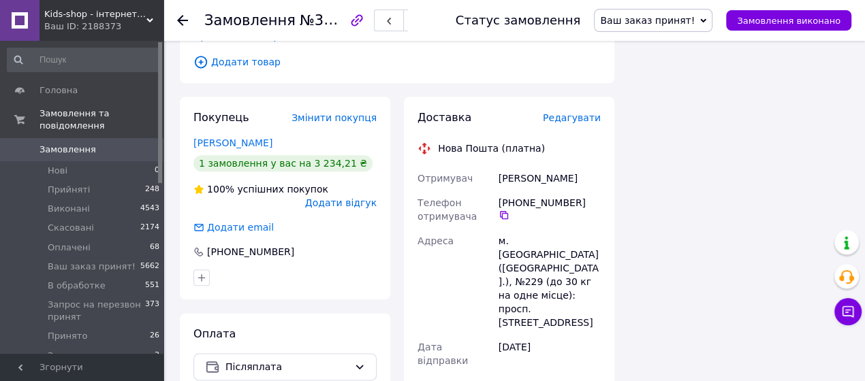
scroll to position [1016, 0]
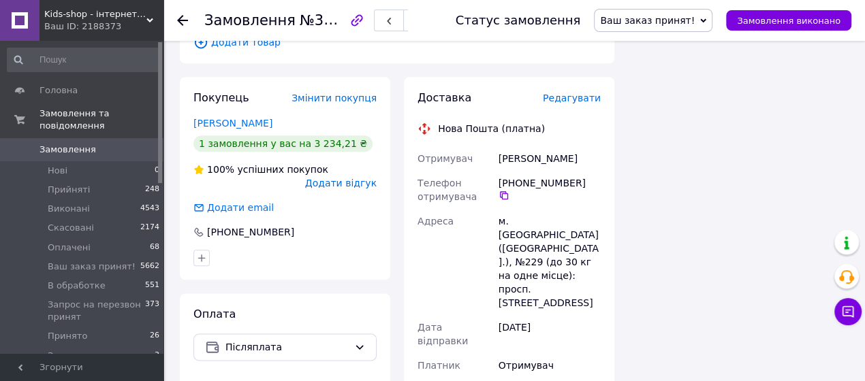
drag, startPoint x: 497, startPoint y: 358, endPoint x: 521, endPoint y: 358, distance: 24.5
copy div "3 234"
click at [508, 191] on icon at bounding box center [504, 195] width 8 height 8
drag, startPoint x: 487, startPoint y: 140, endPoint x: 572, endPoint y: 138, distance: 85.2
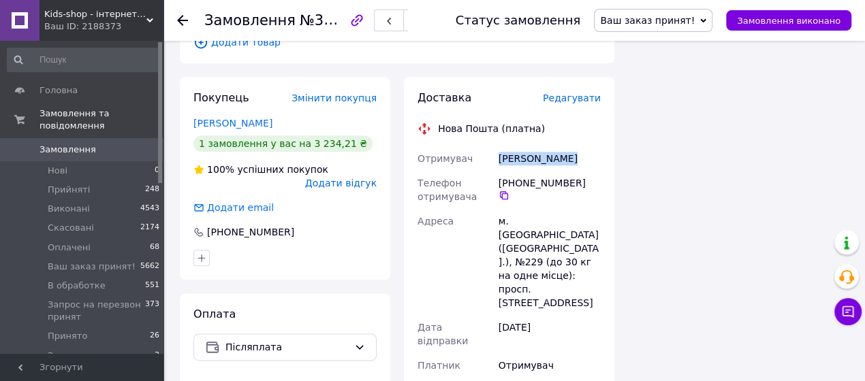
click at [572, 146] on div "Отримувач [PERSON_NAME] Телефон отримувача [PHONE_NUMBER]   [GEOGRAPHIC_DATA] […" at bounding box center [509, 345] width 189 height 398
copy div "Отримувач [PERSON_NAME]"
drag, startPoint x: 514, startPoint y: 202, endPoint x: 527, endPoint y: 198, distance: 12.9
click at [527, 209] on div "м. [GEOGRAPHIC_DATA] ([GEOGRAPHIC_DATA].), №229 (до 30 кг на одне місце): просп…" at bounding box center [550, 262] width 108 height 106
drag, startPoint x: 510, startPoint y: 208, endPoint x: 528, endPoint y: 213, distance: 18.2
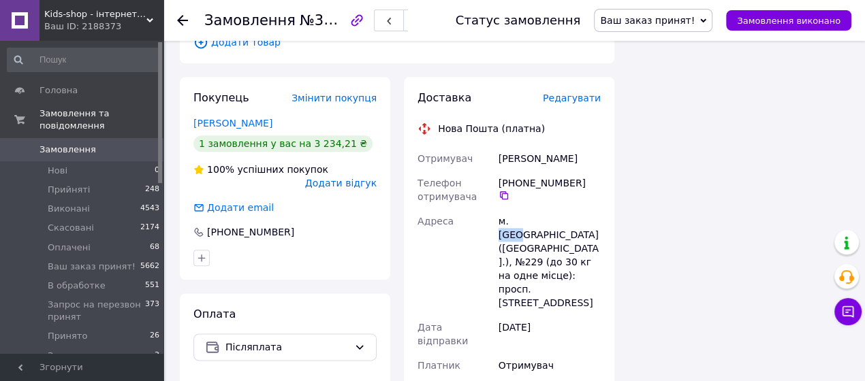
click at [528, 213] on div "м. [GEOGRAPHIC_DATA] ([GEOGRAPHIC_DATA].), №229 (до 30 кг на одне місце): просп…" at bounding box center [550, 262] width 108 height 106
copy div "[GEOGRAPHIC_DATA]"
click at [69, 152] on span "Замовлення" at bounding box center [68, 150] width 57 height 12
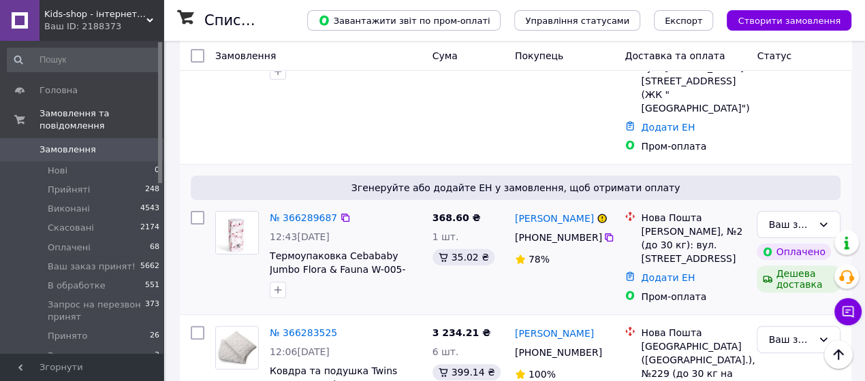
scroll to position [203, 0]
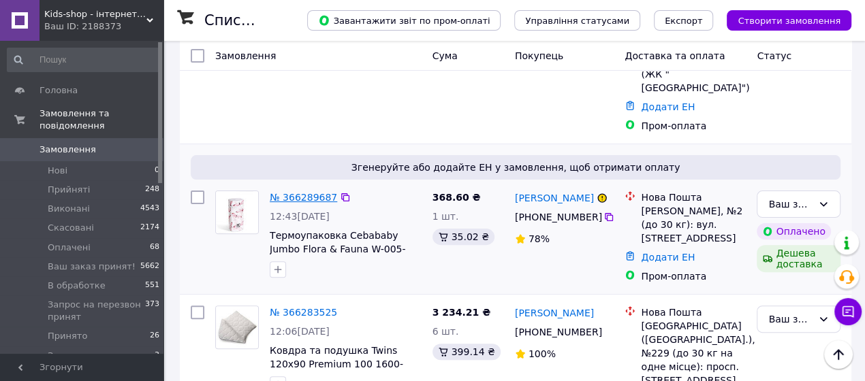
click at [298, 192] on link "№ 366289687" at bounding box center [303, 197] width 67 height 11
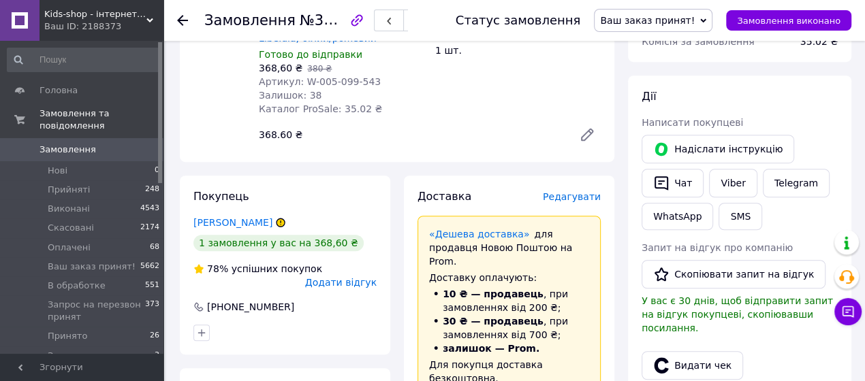
scroll to position [609, 0]
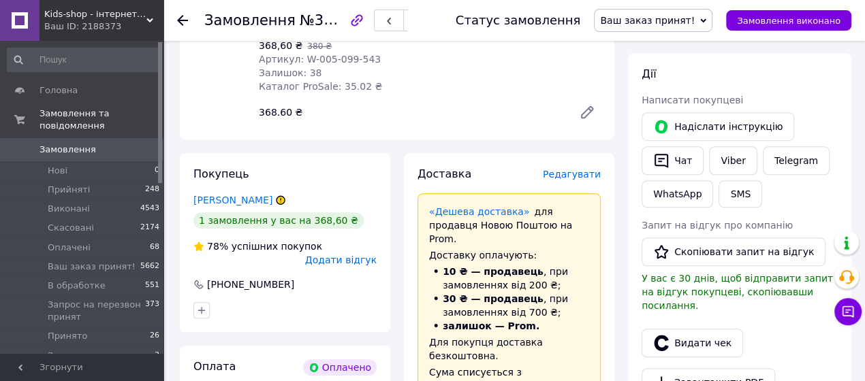
click at [589, 169] on span "Редагувати" at bounding box center [572, 174] width 58 height 11
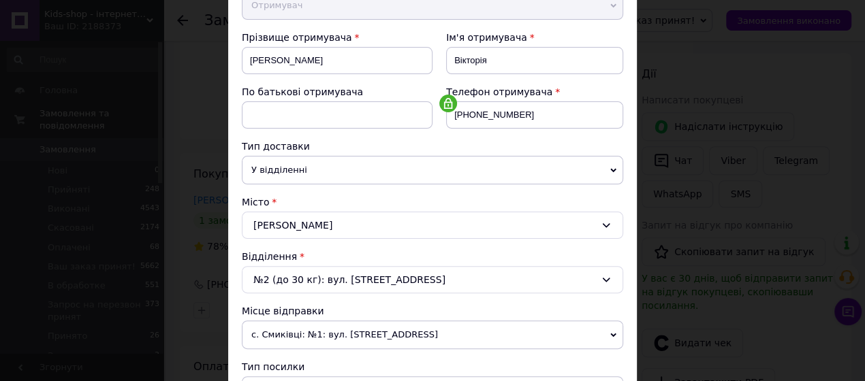
scroll to position [203, 0]
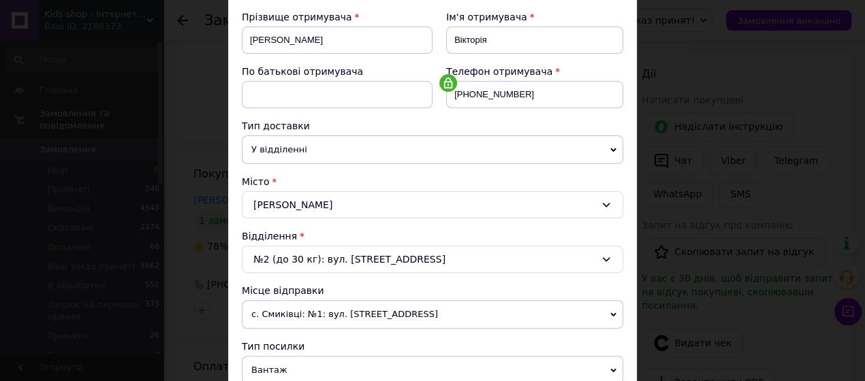
click at [322, 307] on span "с. Смиківці: №1: вул. [STREET_ADDRESS]" at bounding box center [432, 314] width 381 height 29
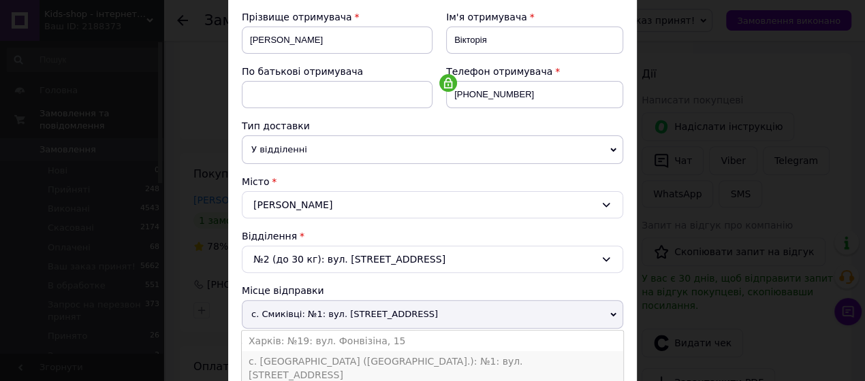
click at [302, 352] on li "с. [GEOGRAPHIC_DATA] ([GEOGRAPHIC_DATA].): №1: вул. [STREET_ADDRESS]" at bounding box center [432, 369] width 381 height 34
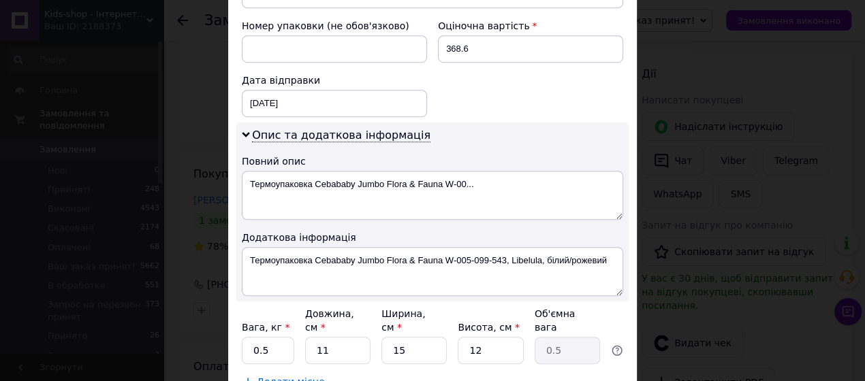
scroll to position [609, 0]
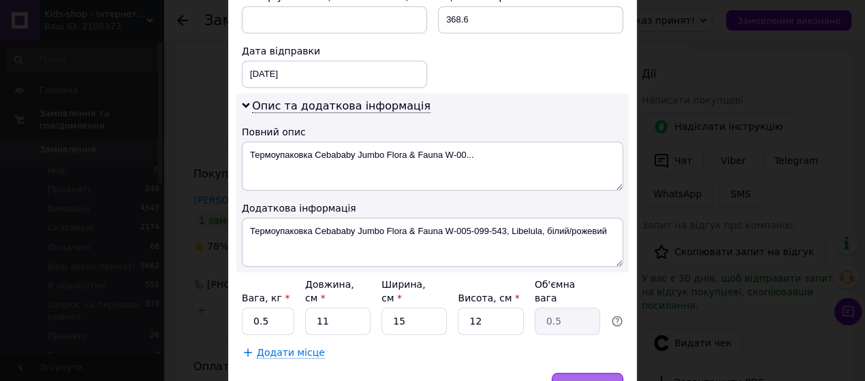
click at [582, 381] on span "Зберегти" at bounding box center [587, 386] width 43 height 10
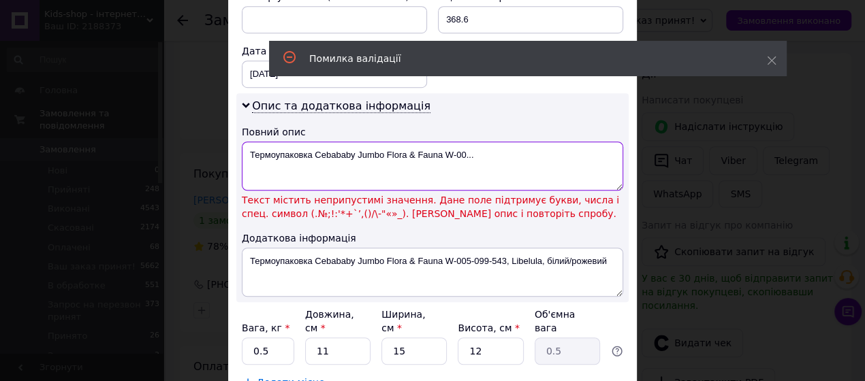
drag, startPoint x: 359, startPoint y: 150, endPoint x: 482, endPoint y: 154, distance: 123.4
click at [482, 154] on textarea "Термоупаковка Cebababy Jumbo Flora & Fauna W-00..." at bounding box center [432, 166] width 381 height 49
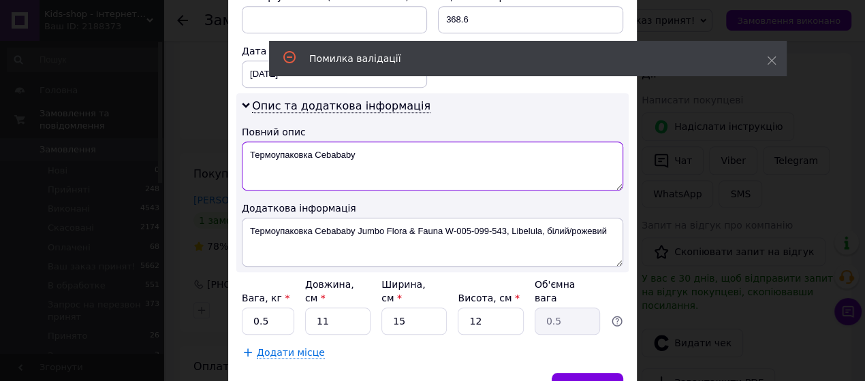
type textarea "Термоупаковка Cebababy"
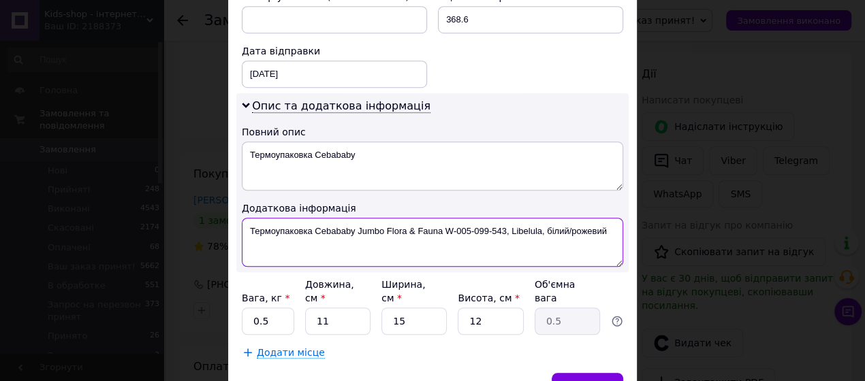
drag, startPoint x: 358, startPoint y: 228, endPoint x: 602, endPoint y: 211, distance: 244.5
click at [602, 211] on div "Опис та додаткова інформація Повний опис Термоупаковка Cebababy Додаткова інфор…" at bounding box center [432, 182] width 392 height 179
type textarea "Термоупаковка Cebababy"
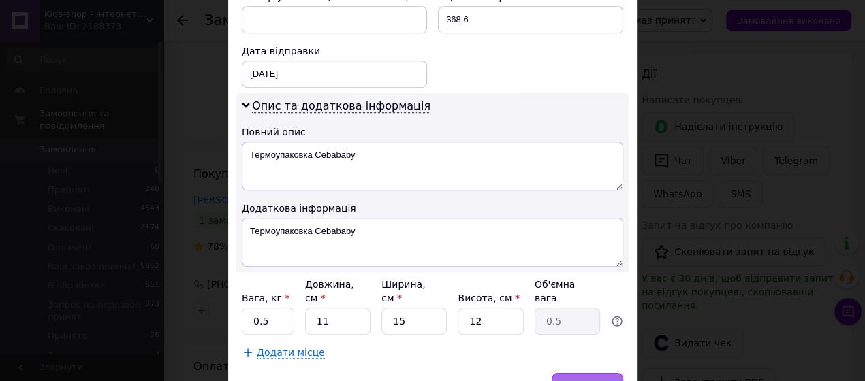
click at [595, 375] on div "Зберегти" at bounding box center [588, 386] width 72 height 27
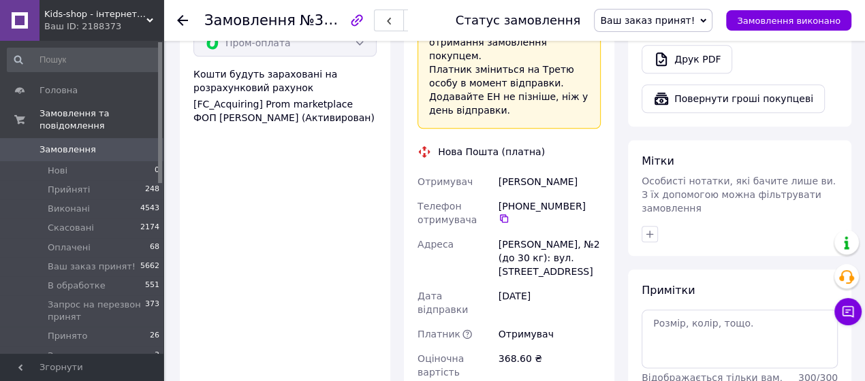
scroll to position [1016, 0]
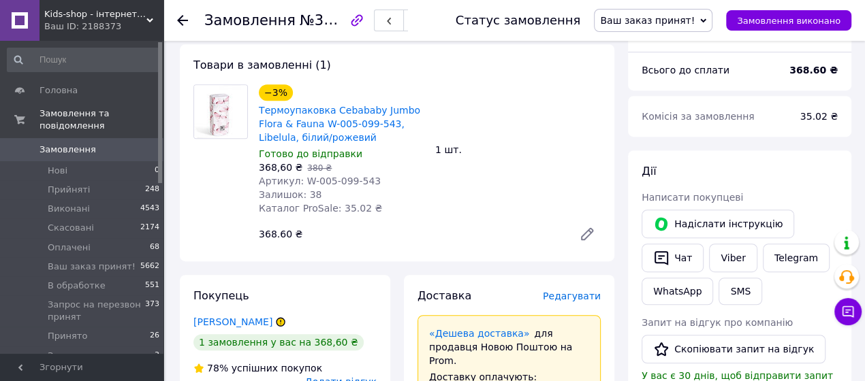
scroll to position [508, 0]
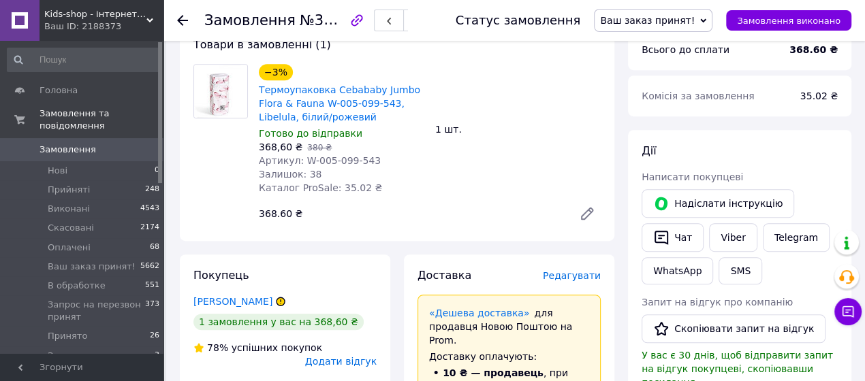
click at [61, 157] on link "Замовлення 0" at bounding box center [84, 149] width 168 height 23
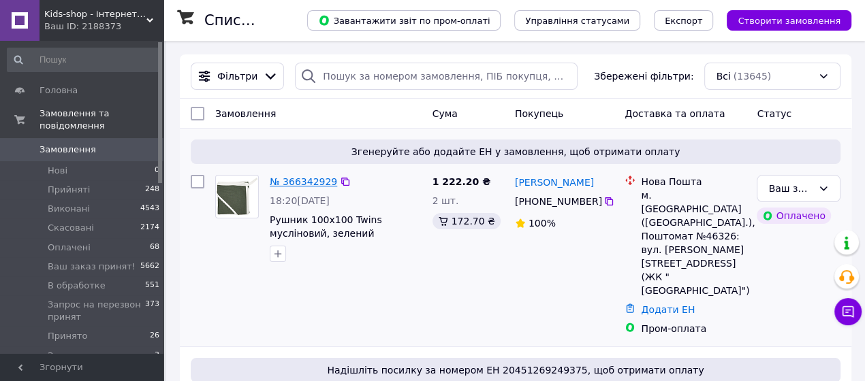
click at [290, 176] on link "№ 366342929" at bounding box center [303, 181] width 67 height 11
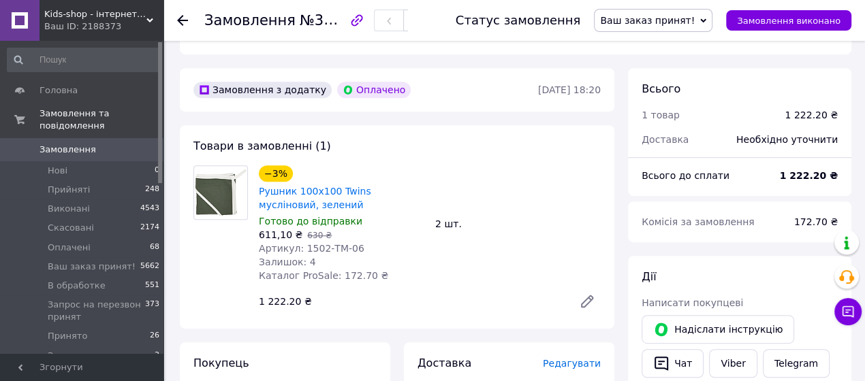
scroll to position [609, 0]
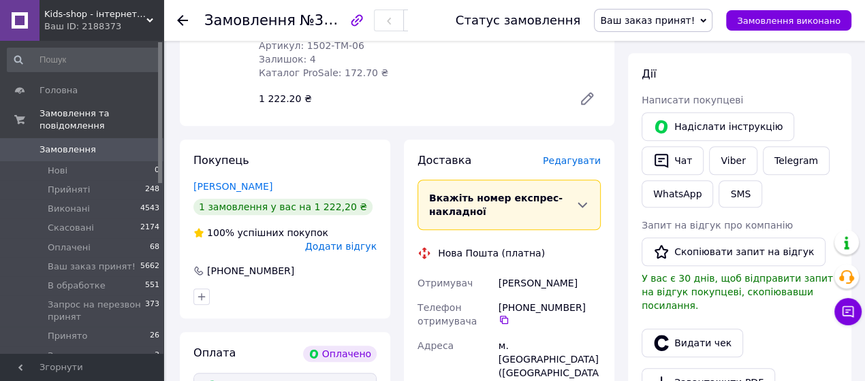
click at [577, 155] on span "Редагувати" at bounding box center [572, 160] width 58 height 11
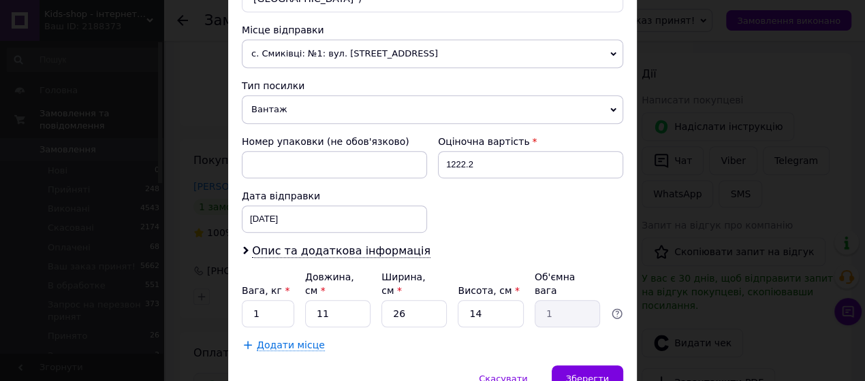
scroll to position [508, 0]
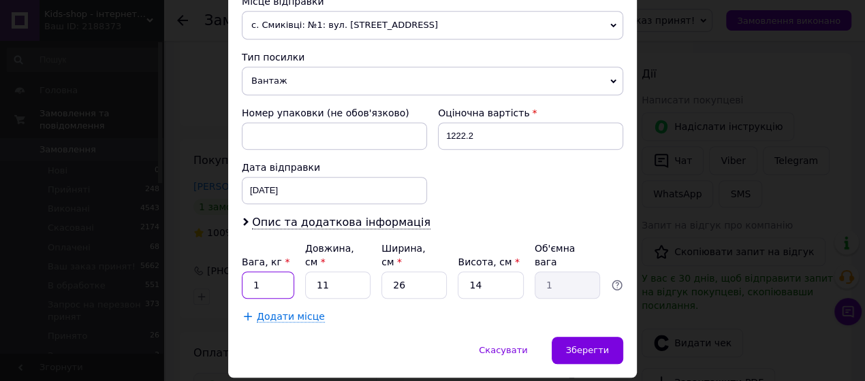
drag, startPoint x: 266, startPoint y: 258, endPoint x: 234, endPoint y: 273, distance: 36.0
type input "0.5"
drag, startPoint x: 497, startPoint y: 243, endPoint x: 469, endPoint y: 259, distance: 31.8
click at [469, 272] on input "14" at bounding box center [490, 285] width 65 height 27
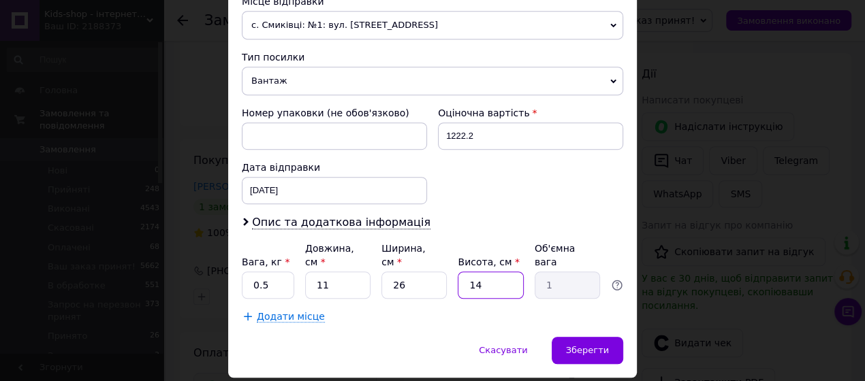
type input "1"
type input "0.1"
type input "10"
type input "0.72"
type input "10"
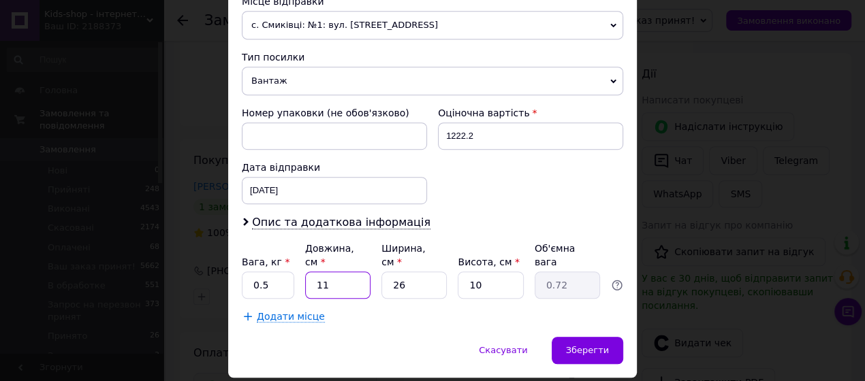
drag, startPoint x: 330, startPoint y: 254, endPoint x: 309, endPoint y: 263, distance: 23.5
click at [309, 272] on input "11" at bounding box center [337, 285] width 65 height 27
type input "2"
type input "0.13"
type input "20"
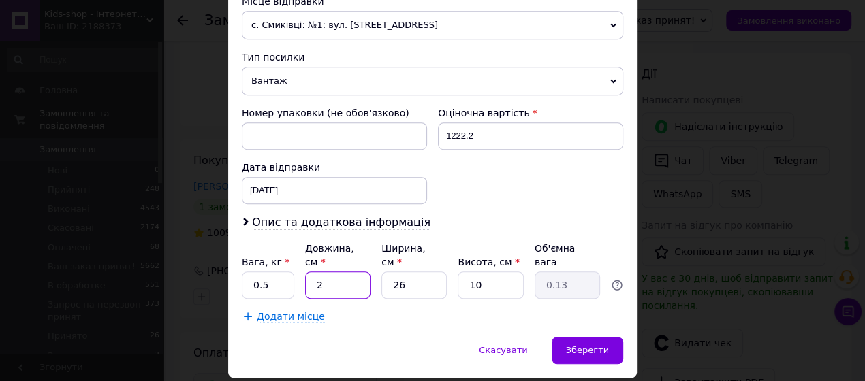
type input "1.3"
type input "20"
drag, startPoint x: 393, startPoint y: 242, endPoint x: 399, endPoint y: 247, distance: 7.7
click at [398, 272] on input "26" at bounding box center [413, 285] width 65 height 27
drag, startPoint x: 409, startPoint y: 252, endPoint x: 389, endPoint y: 242, distance: 22.8
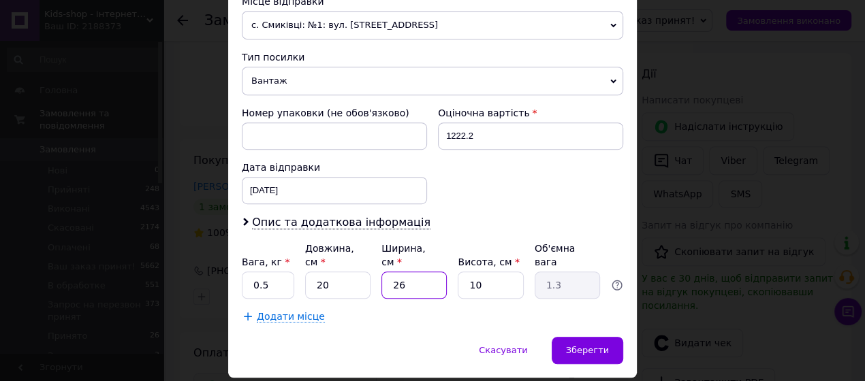
click at [389, 272] on input "26" at bounding box center [413, 285] width 65 height 27
type input "1"
type input "0.1"
type input "10"
type input "0.5"
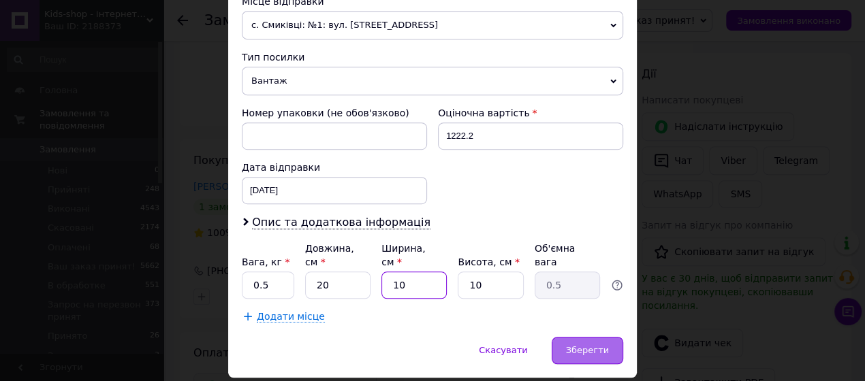
type input "10"
click at [582, 345] on span "Зберегти" at bounding box center [587, 350] width 43 height 10
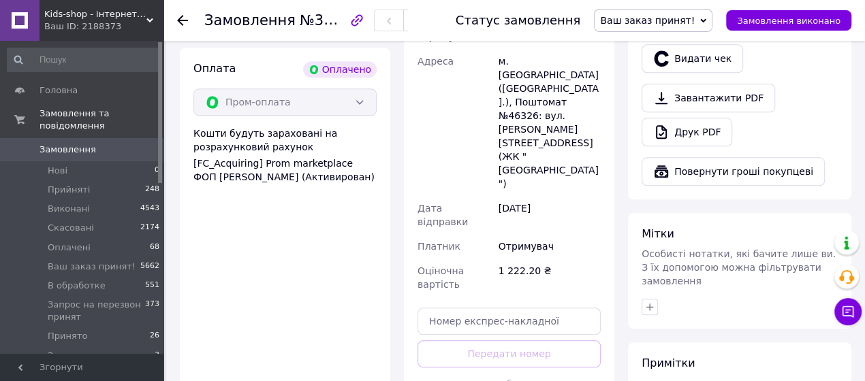
scroll to position [914, 0]
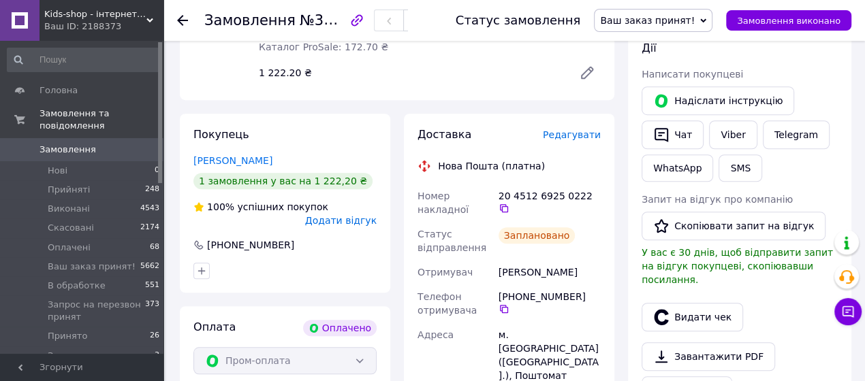
scroll to position [711, 0]
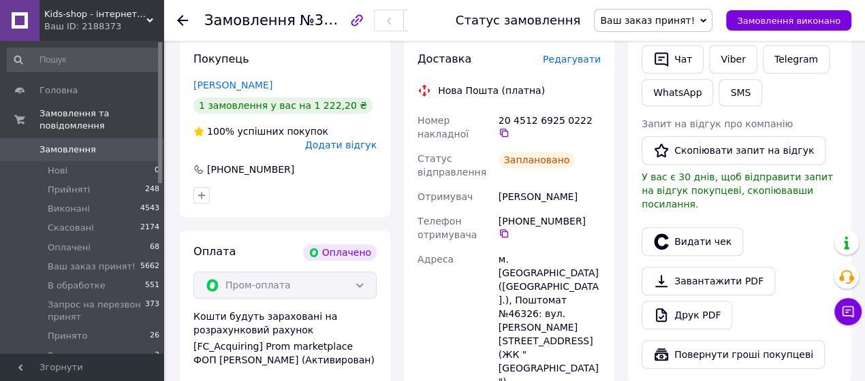
click at [53, 151] on span "Замовлення" at bounding box center [68, 150] width 57 height 12
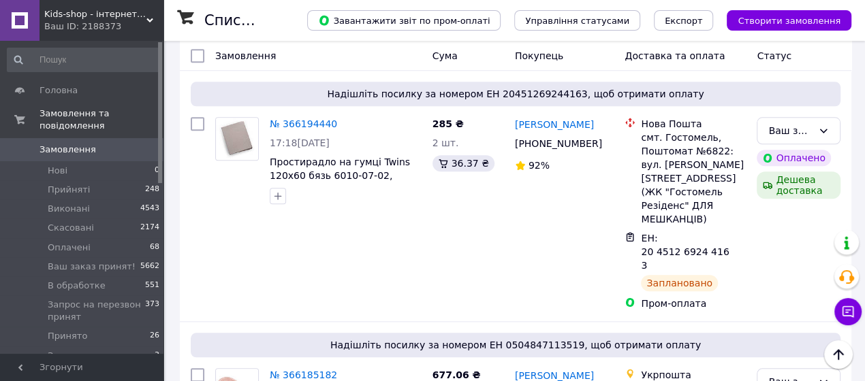
scroll to position [1016, 0]
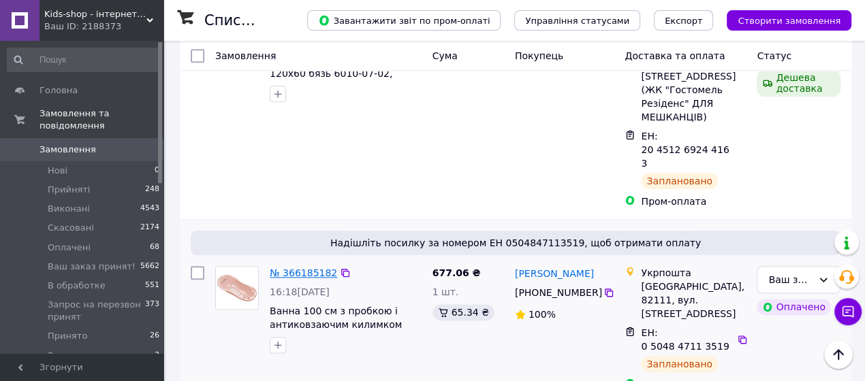
click at [319, 268] on link "№ 366185182" at bounding box center [303, 273] width 67 height 11
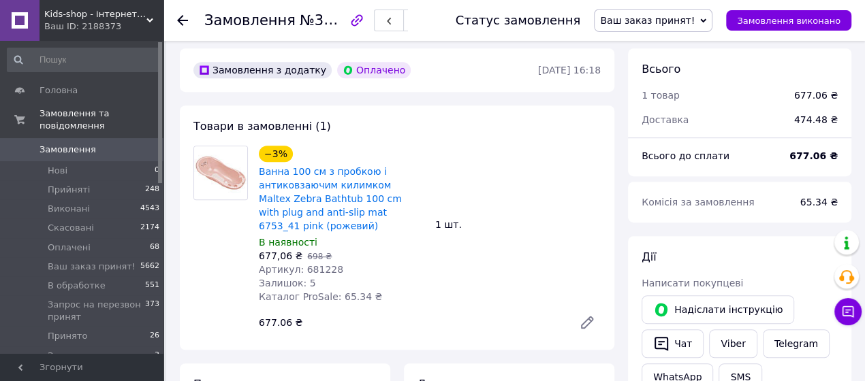
scroll to position [406, 0]
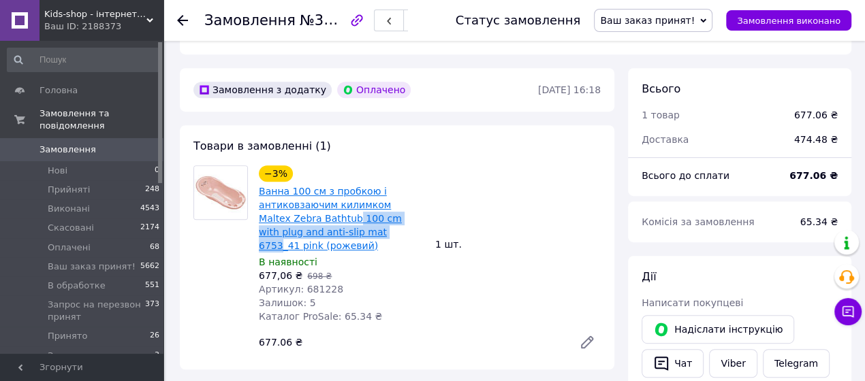
drag, startPoint x: 316, startPoint y: 196, endPoint x: 334, endPoint y: 205, distance: 19.8
click at [334, 205] on span "Ванна 100 см з пробкою і антиковзаючим килимком Maltex Zebra Bathtub 100 cm wit…" at bounding box center [342, 219] width 166 height 68
copy link "100 cm with plug and anti-slip mat 6753"
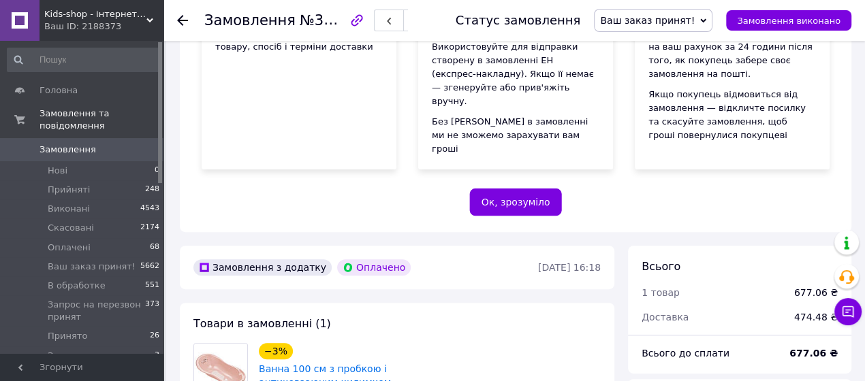
scroll to position [0, 0]
